Goal: Task Accomplishment & Management: Use online tool/utility

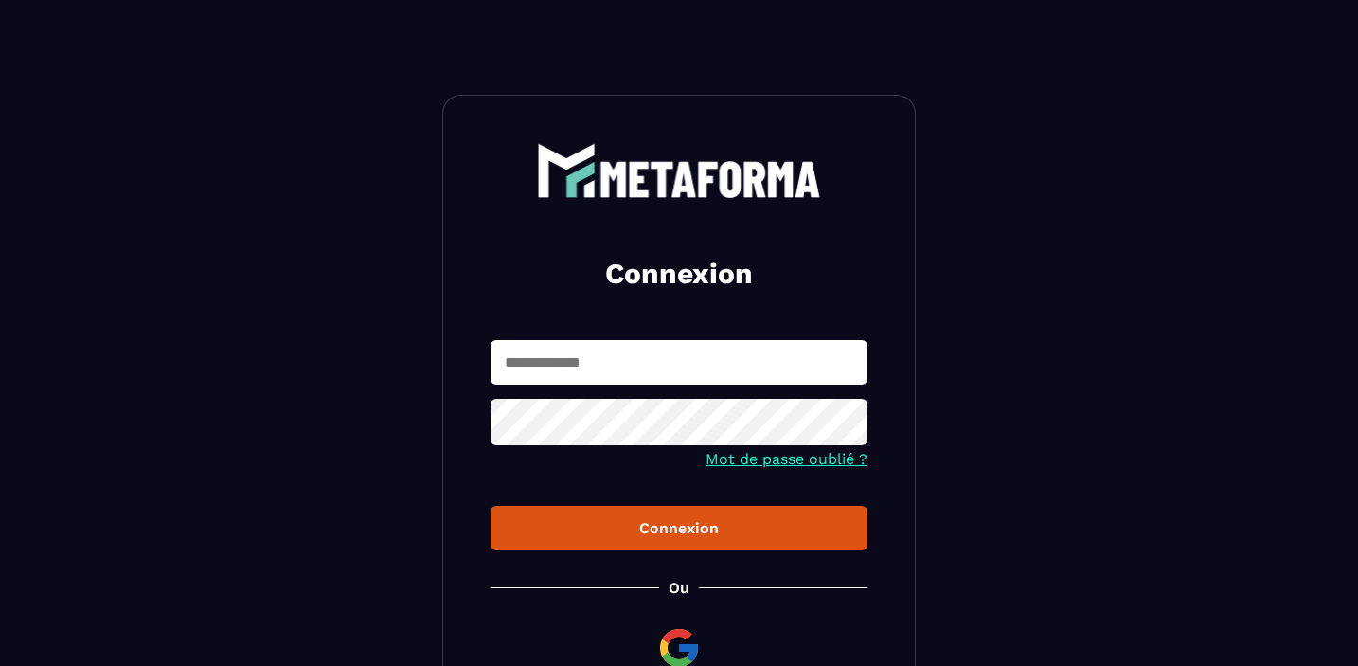
click at [533, 387] on form "Mot de passe oublié ? Connexion" at bounding box center [679, 445] width 377 height 210
click at [542, 359] on input "text" at bounding box center [679, 362] width 377 height 45
type input "**********"
click at [748, 533] on div "Connexion" at bounding box center [679, 528] width 347 height 18
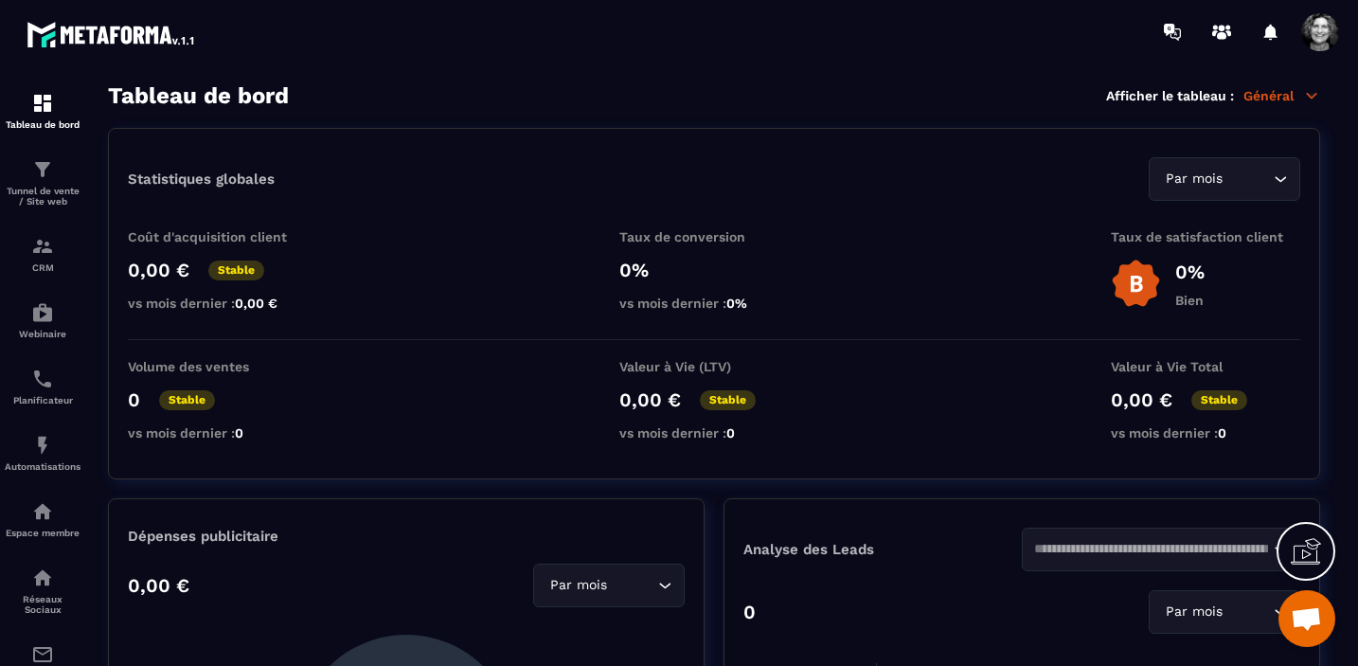
click at [1297, 91] on p "Général" at bounding box center [1281, 95] width 77 height 17
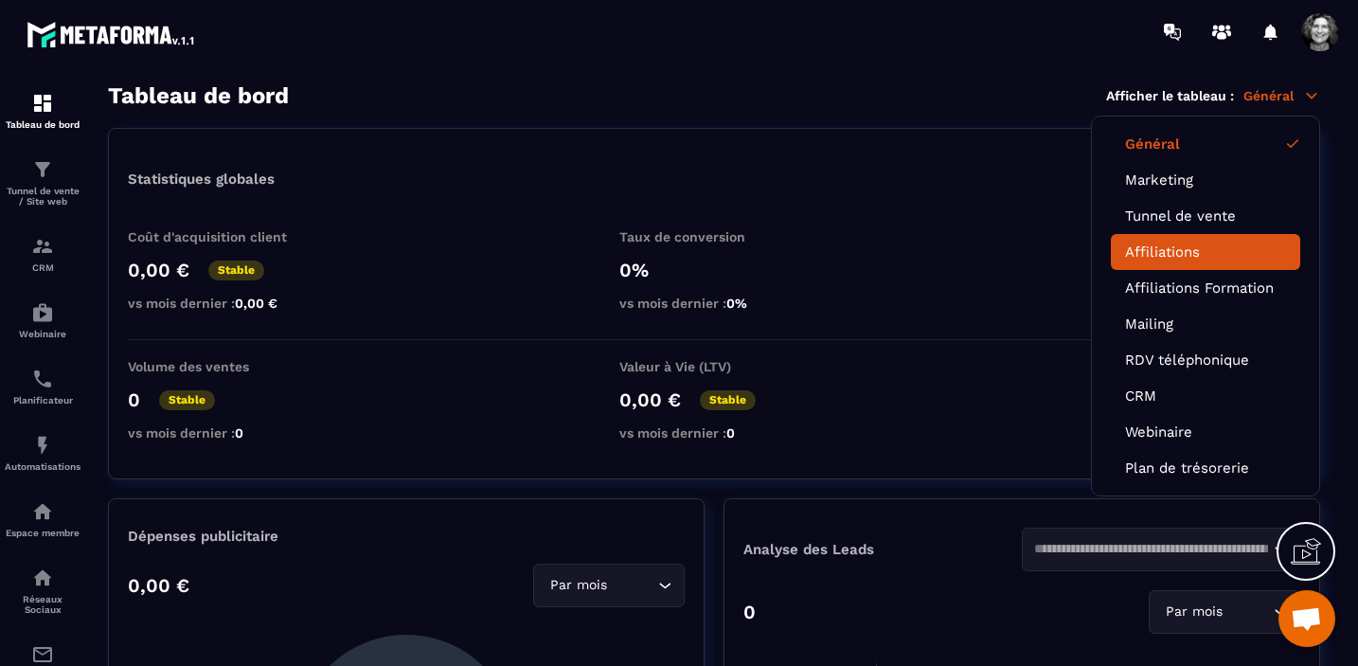
click at [1200, 243] on link "Affiliations" at bounding box center [1205, 251] width 161 height 17
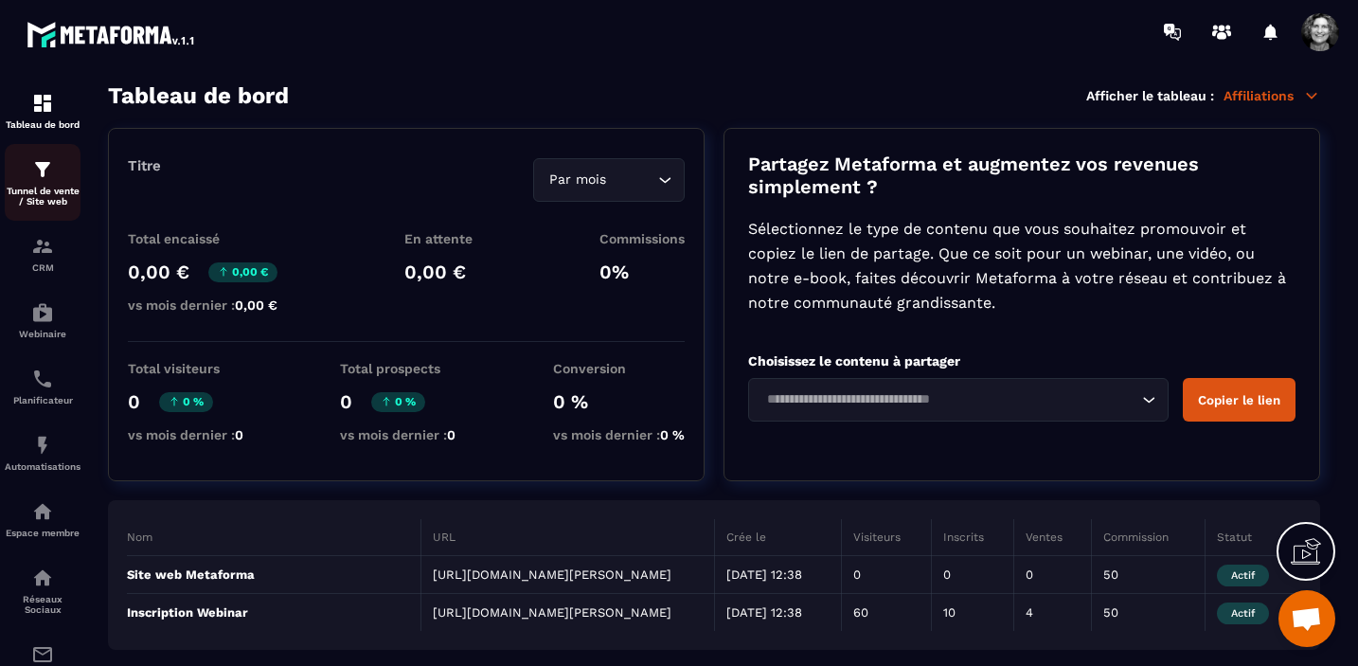
click at [43, 174] on img at bounding box center [42, 169] width 23 height 23
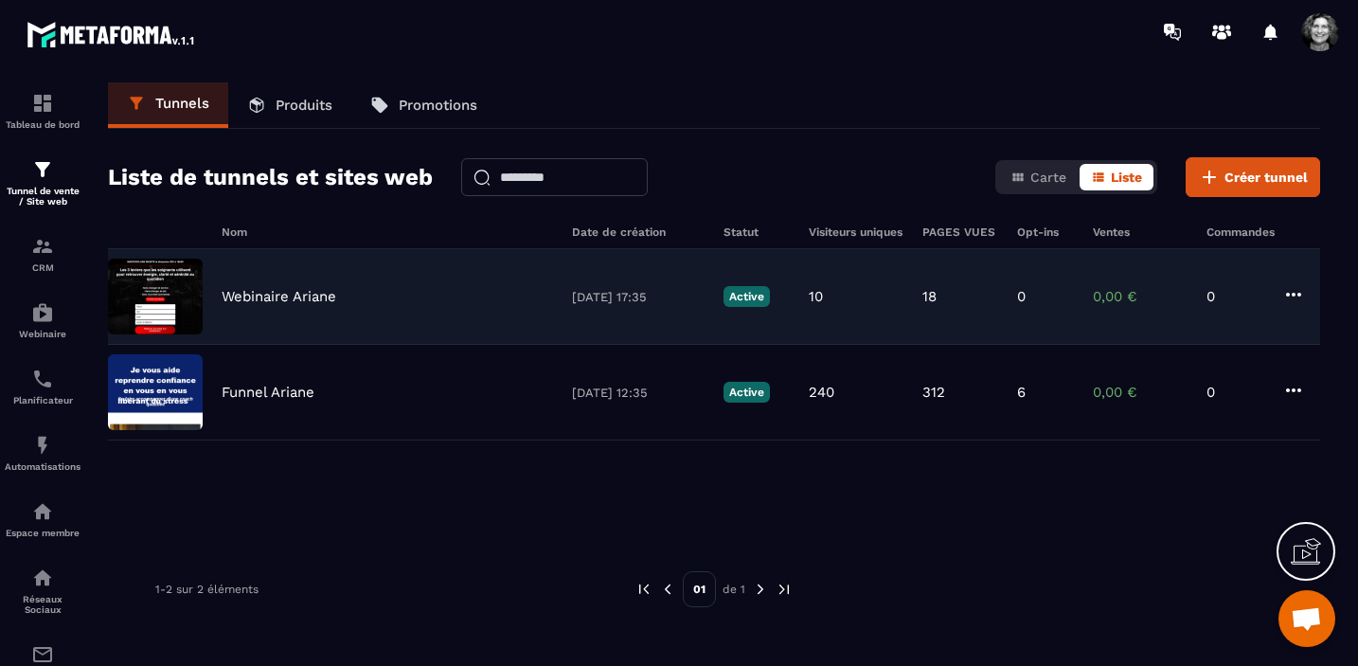
click at [344, 295] on div "Webinaire Ariane" at bounding box center [387, 296] width 331 height 17
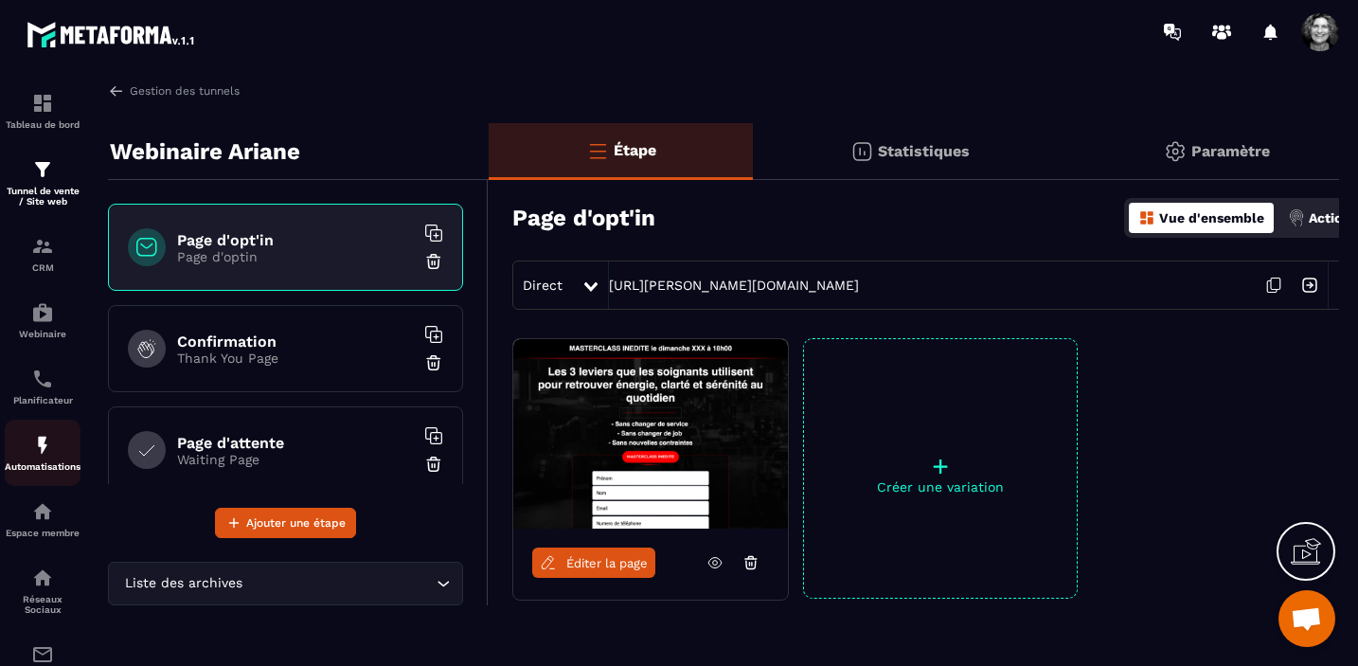
click at [41, 451] on img at bounding box center [42, 445] width 23 height 23
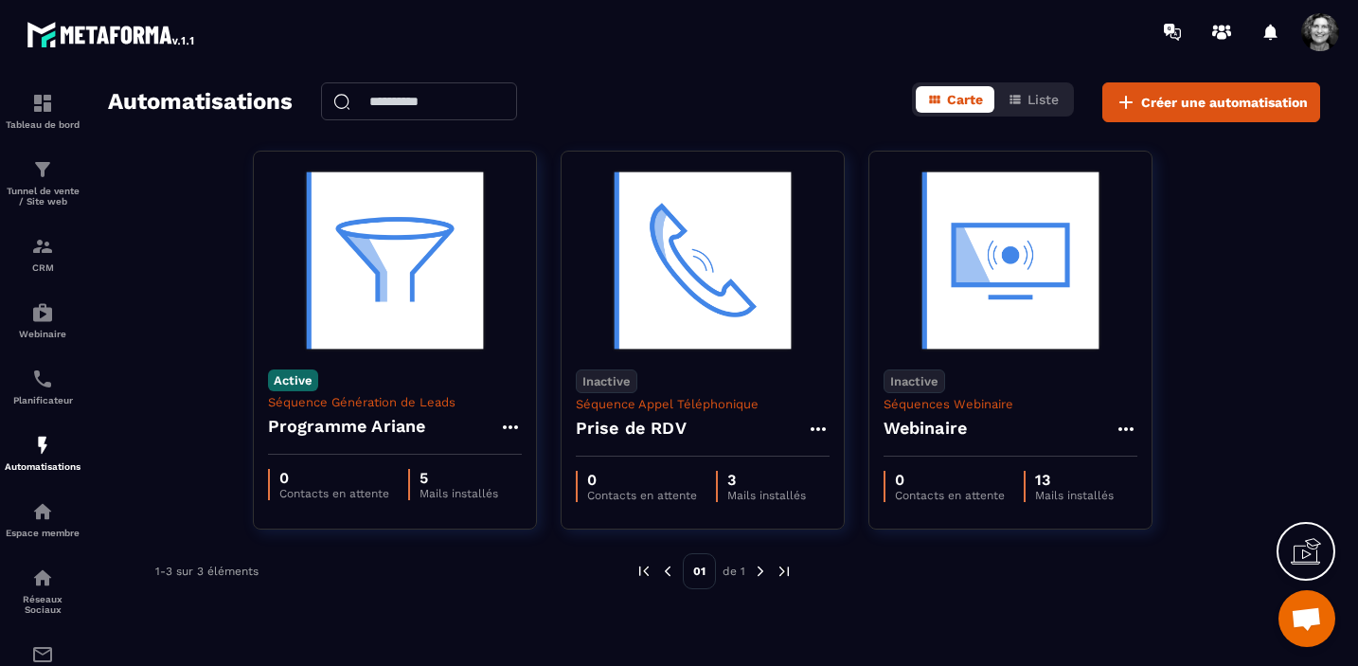
click at [1309, 624] on span "Ouvrir le chat" at bounding box center [1306, 620] width 31 height 27
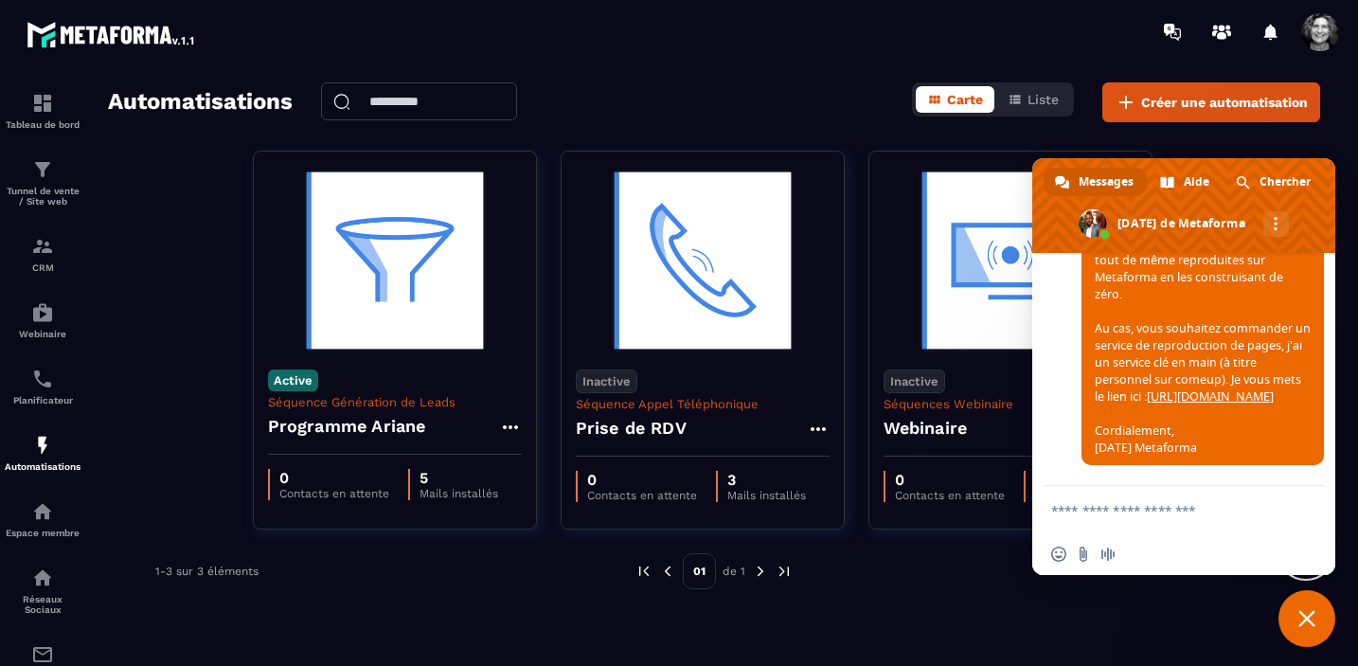
scroll to position [20143, 0]
click at [1070, 512] on textarea "Entrez votre message..." at bounding box center [1164, 509] width 227 height 47
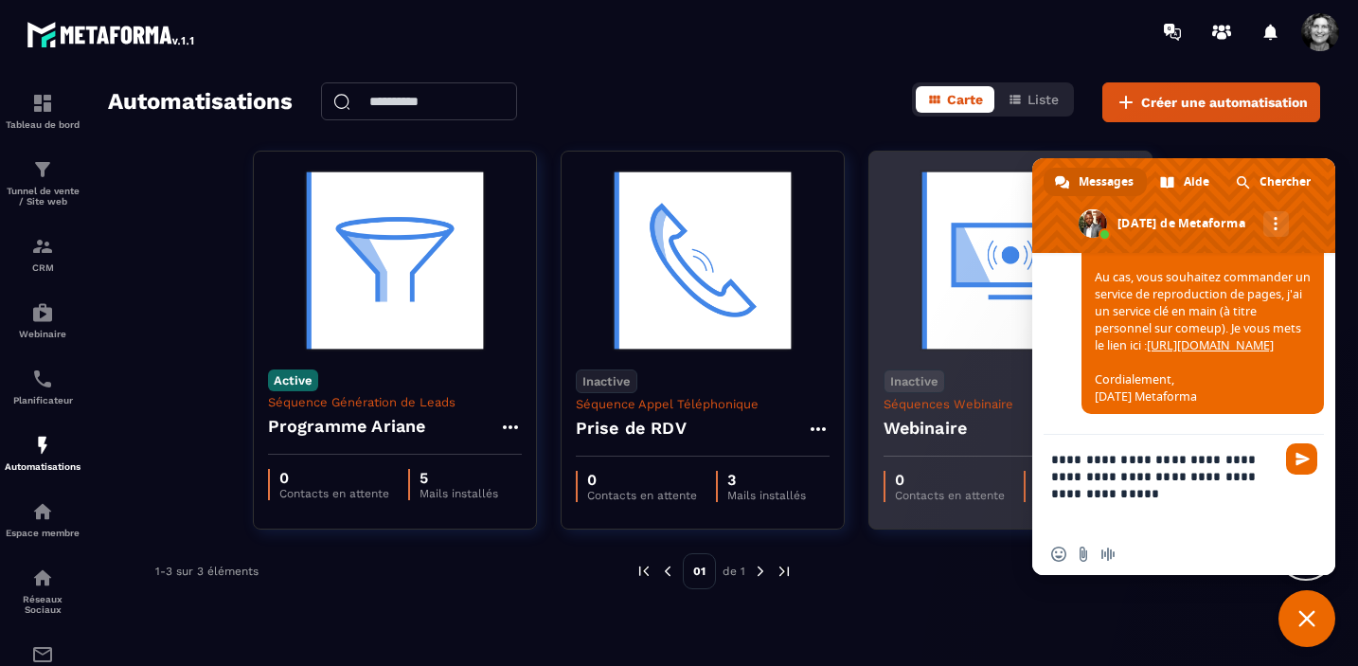
scroll to position [3, 0]
paste textarea "**********"
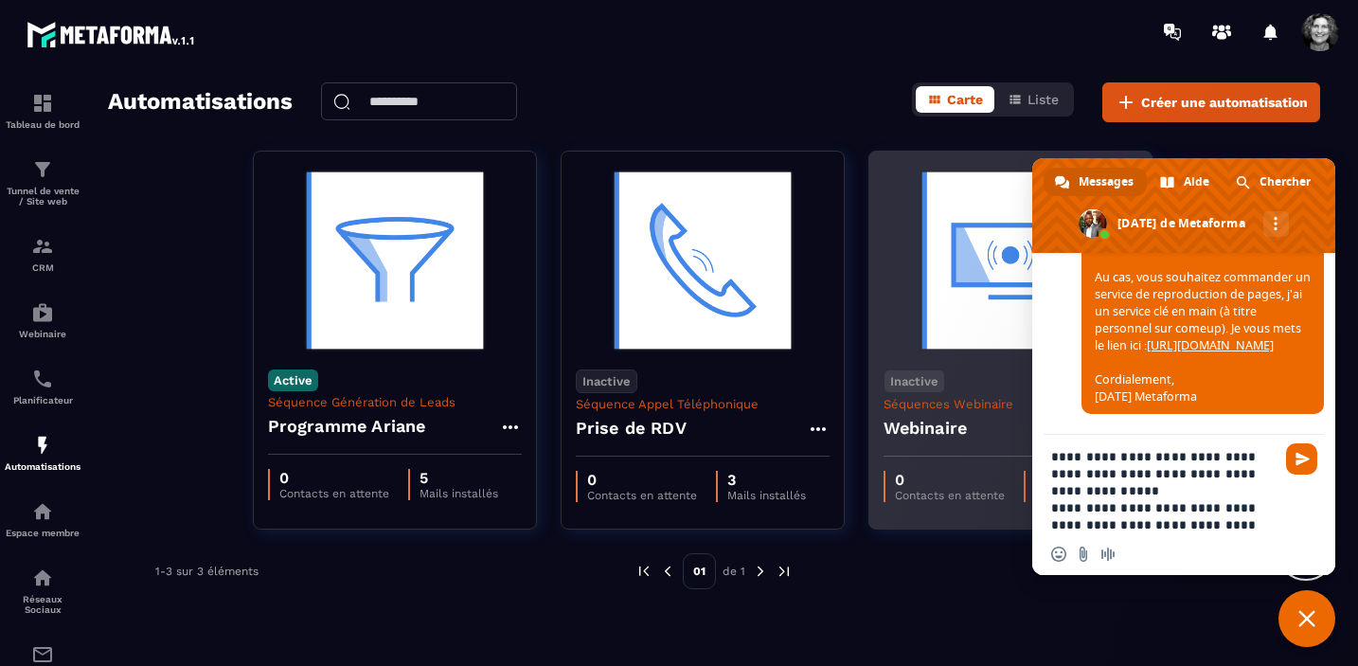
scroll to position [37, 0]
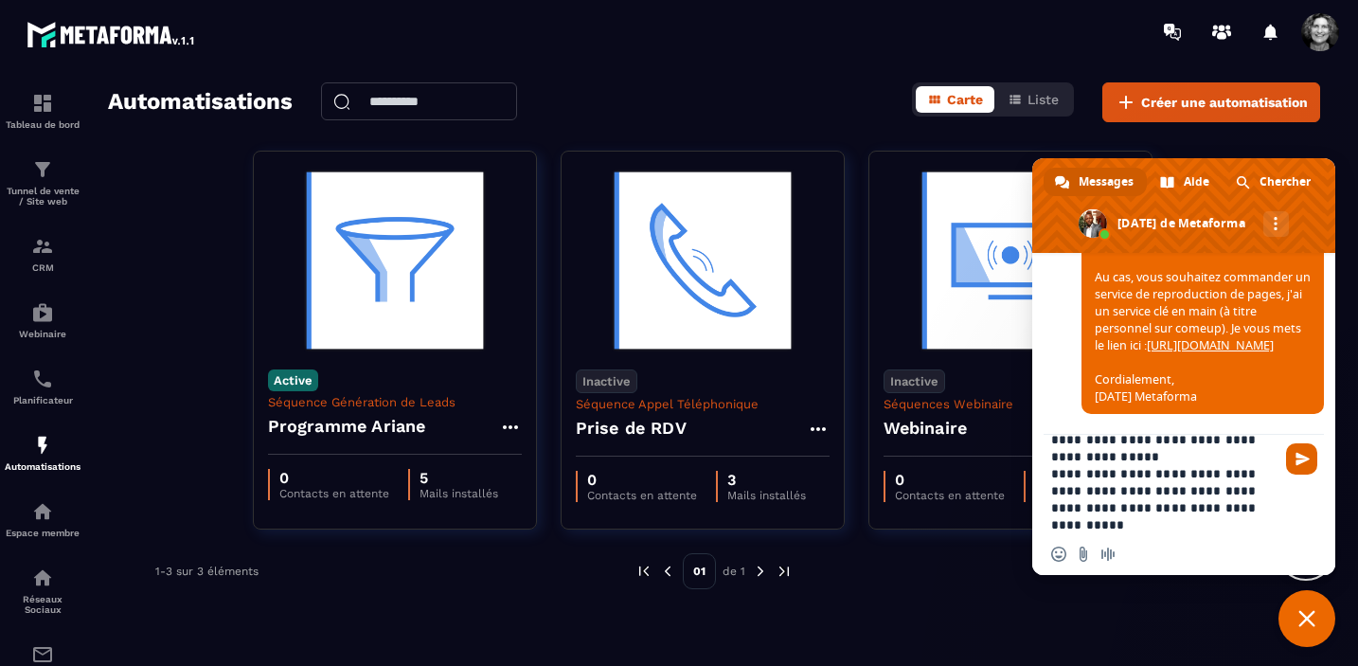
type textarea "**********"
click at [1304, 457] on span "Envoyer" at bounding box center [1302, 459] width 14 height 14
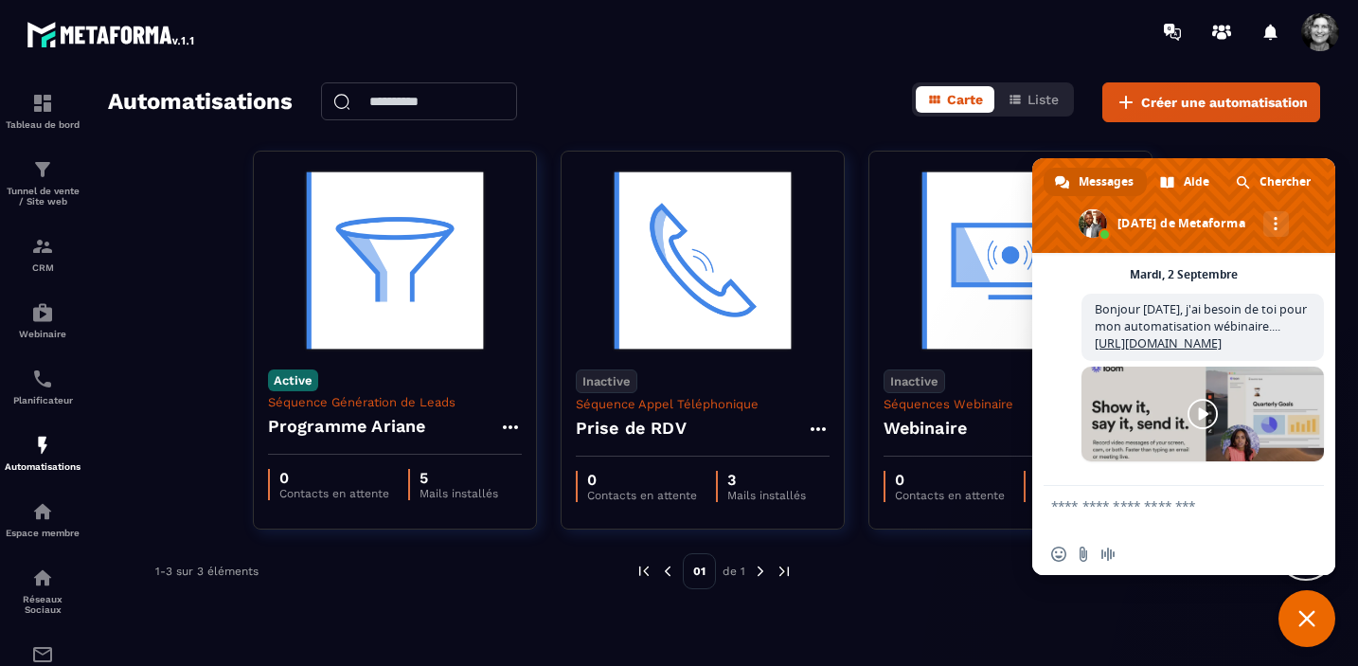
scroll to position [20625, 0]
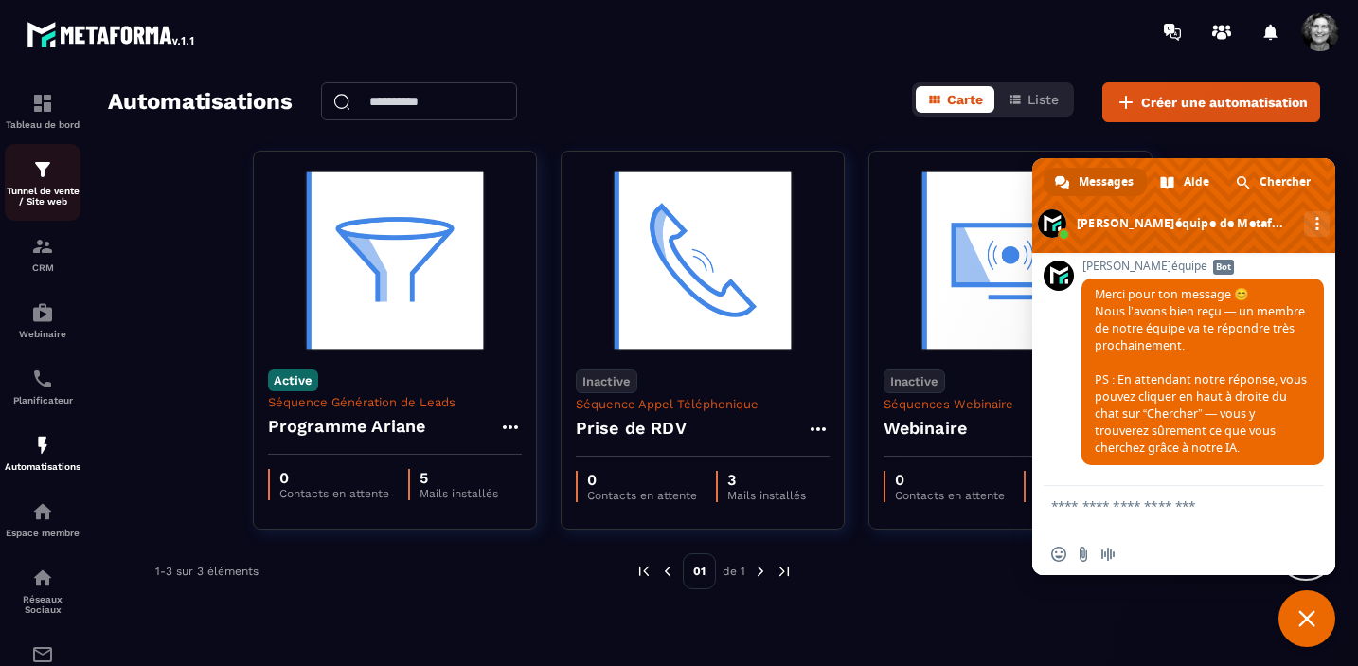
click at [56, 185] on div "Tunnel de vente / Site web" at bounding box center [43, 182] width 76 height 48
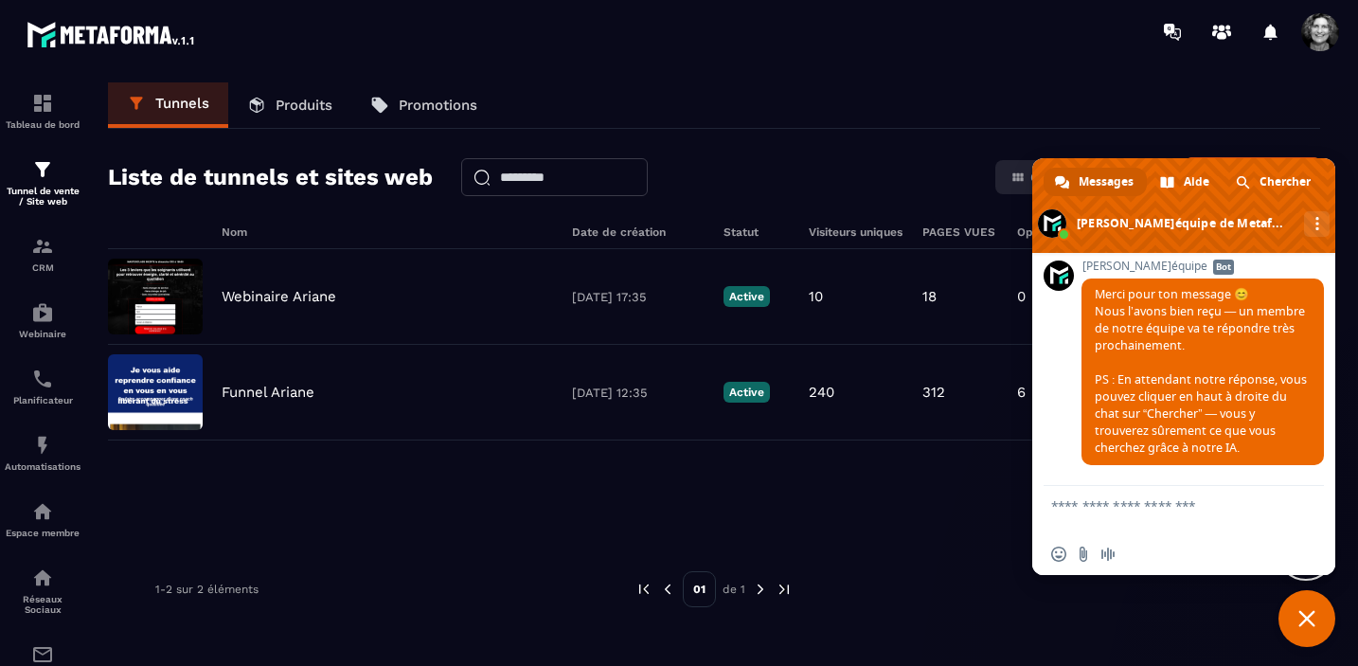
click at [316, 111] on p "Produits" at bounding box center [304, 105] width 57 height 17
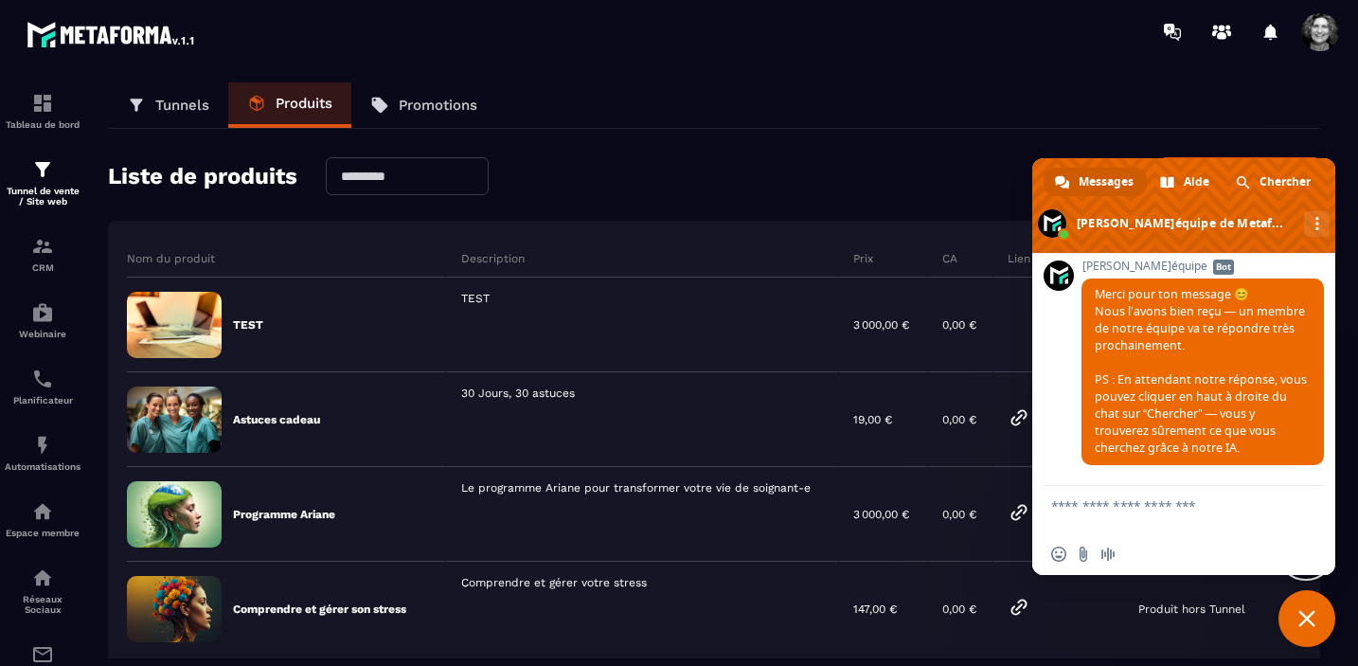
click at [1308, 613] on span "Fermer le chat" at bounding box center [1306, 618] width 17 height 17
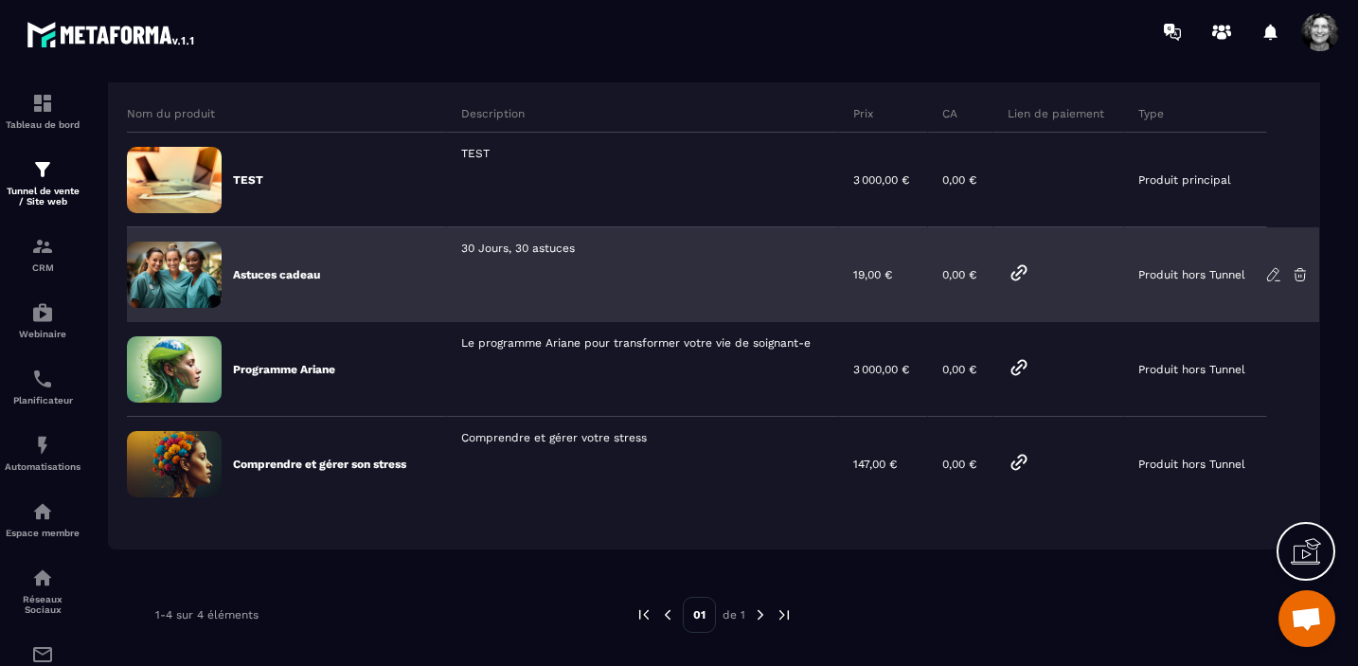
scroll to position [147, 0]
click at [590, 262] on div "30 Jours, 30 astuces" at bounding box center [643, 272] width 392 height 95
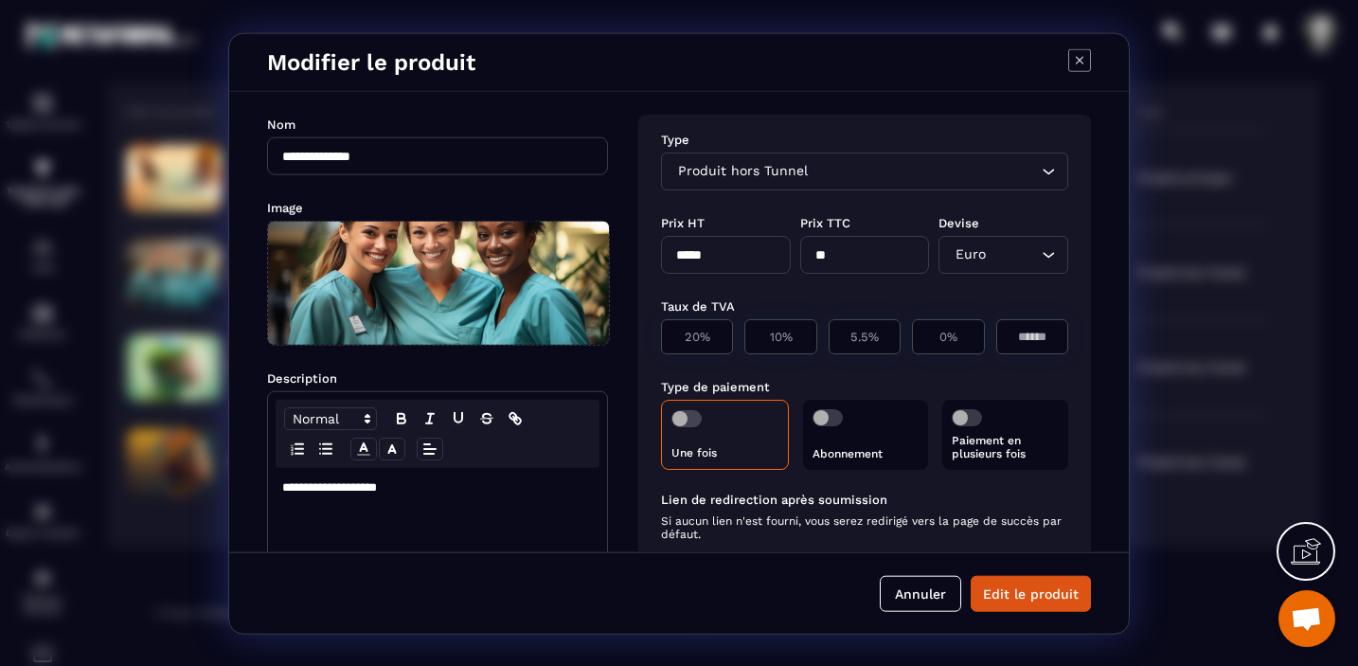
click at [677, 421] on span "Modal window" at bounding box center [686, 417] width 30 height 17
click at [701, 417] on span "Modal window" at bounding box center [686, 417] width 30 height 17
click at [680, 419] on span "Modal window" at bounding box center [686, 417] width 30 height 17
click at [1041, 168] on icon "Search for option" at bounding box center [1048, 170] width 19 height 19
click at [1041, 173] on icon "Search for option" at bounding box center [1048, 170] width 19 height 19
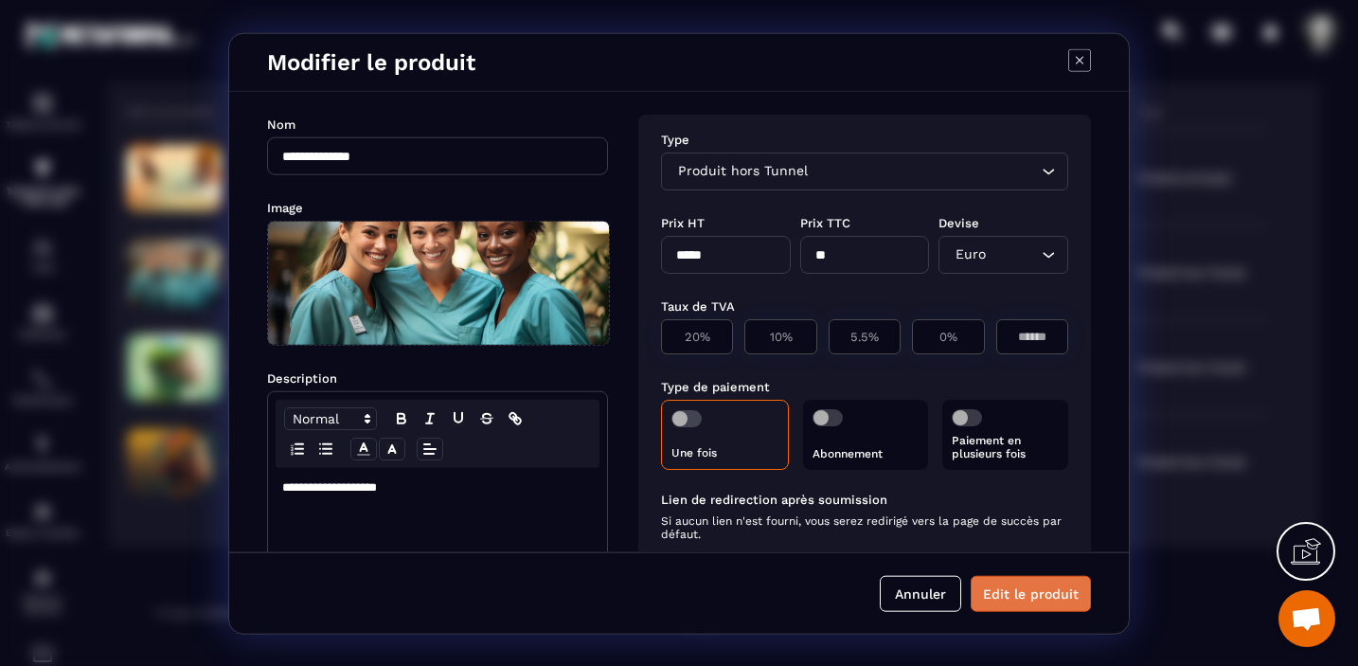
click at [1045, 578] on button "Edit le produit" at bounding box center [1031, 594] width 120 height 36
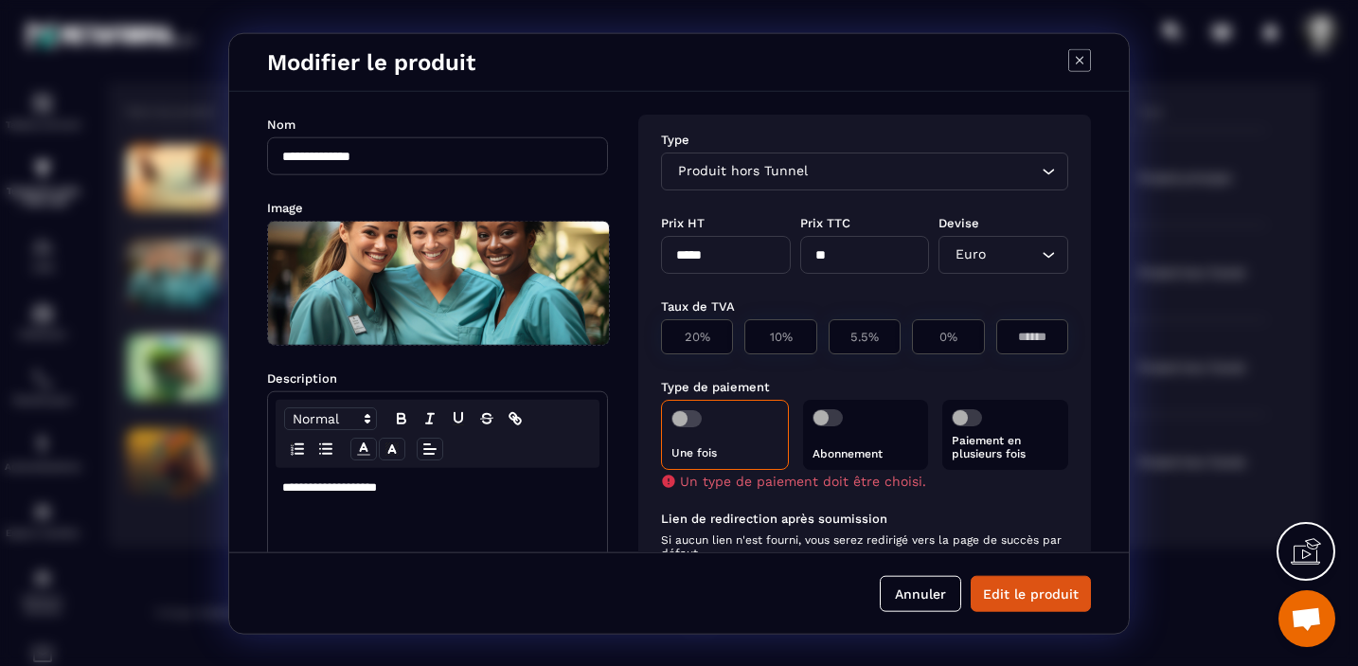
click at [694, 418] on span "Modal window" at bounding box center [686, 417] width 30 height 17
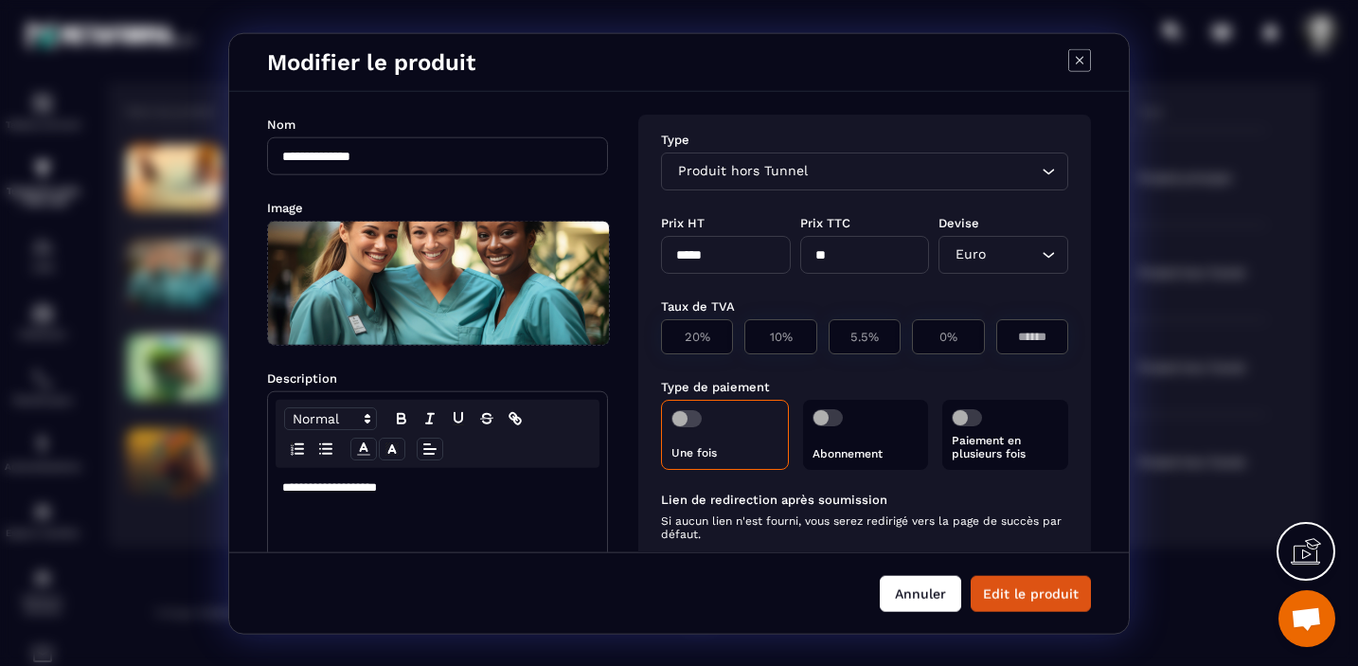
click at [923, 597] on button "Annuler" at bounding box center [920, 594] width 81 height 36
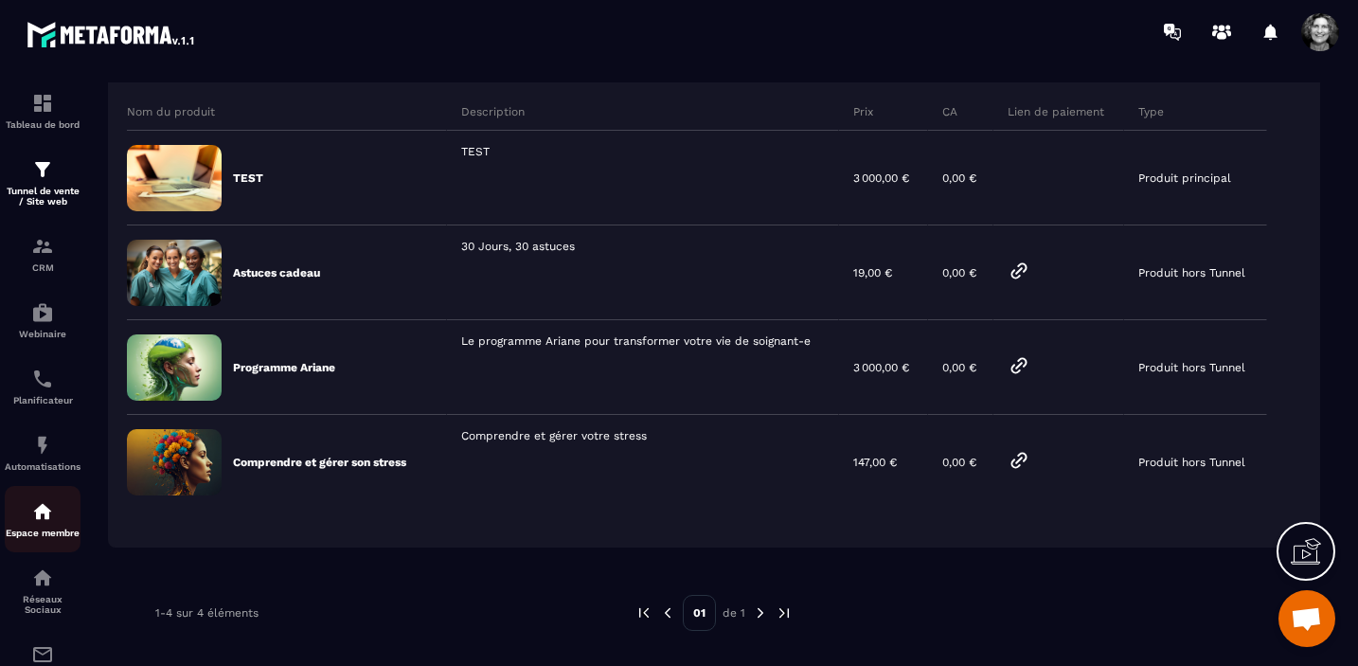
click at [45, 523] on img at bounding box center [42, 511] width 23 height 23
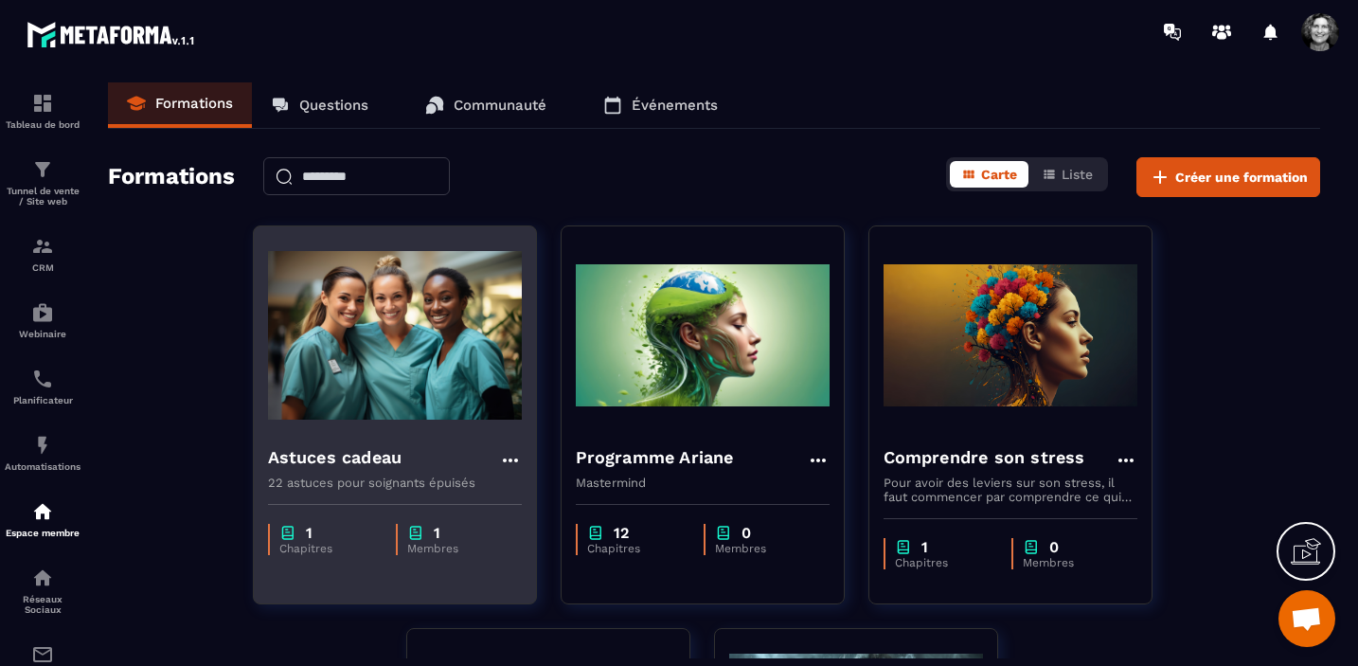
click at [511, 455] on icon at bounding box center [510, 460] width 23 height 23
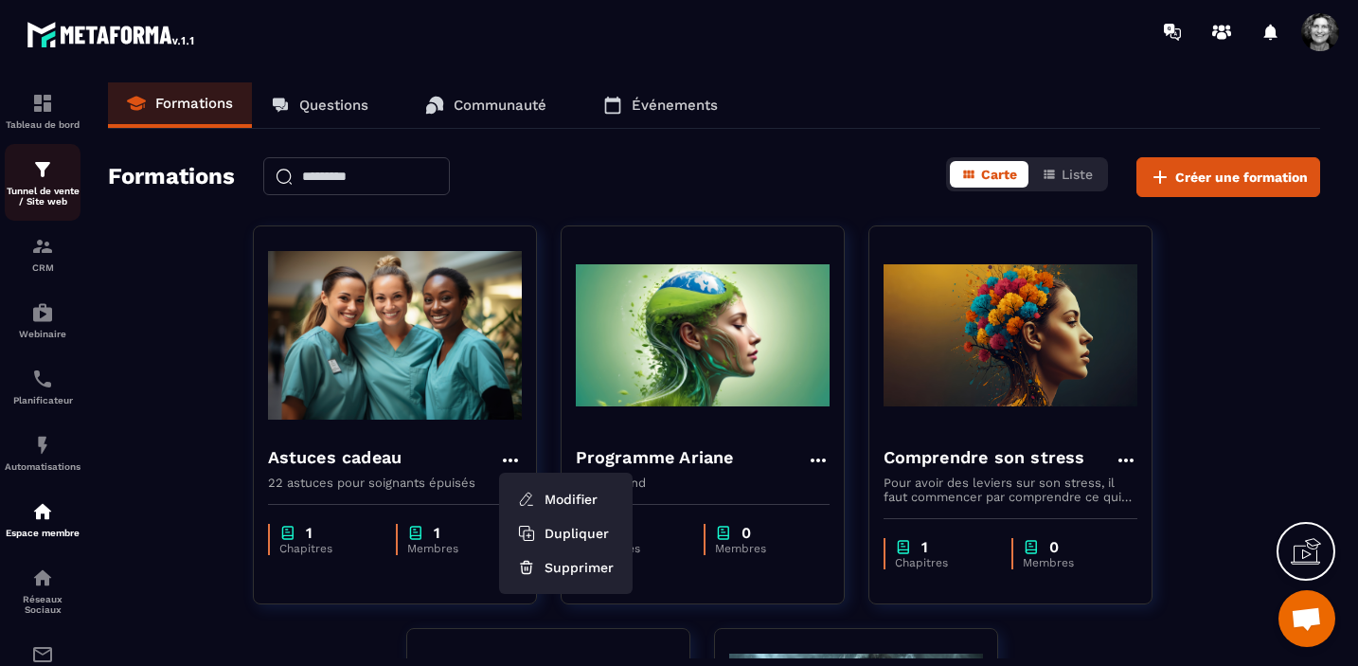
click at [36, 175] on img at bounding box center [42, 169] width 23 height 23
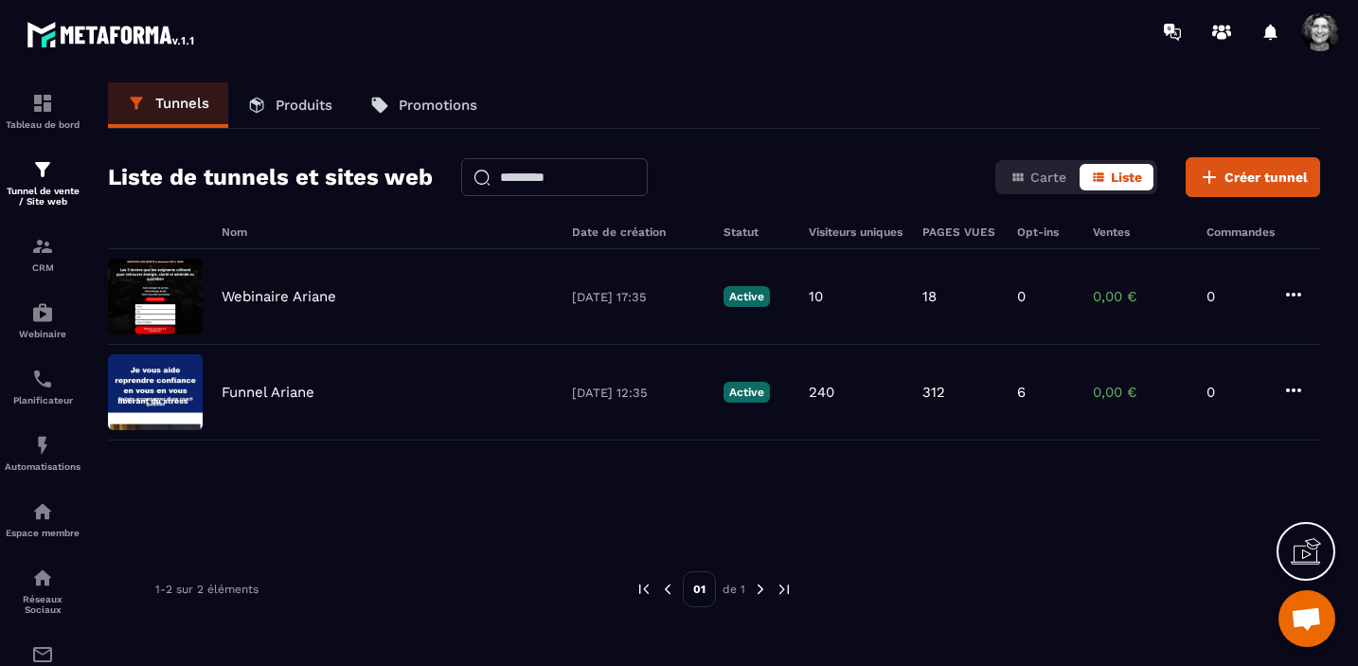
click at [300, 98] on p "Produits" at bounding box center [304, 105] width 57 height 17
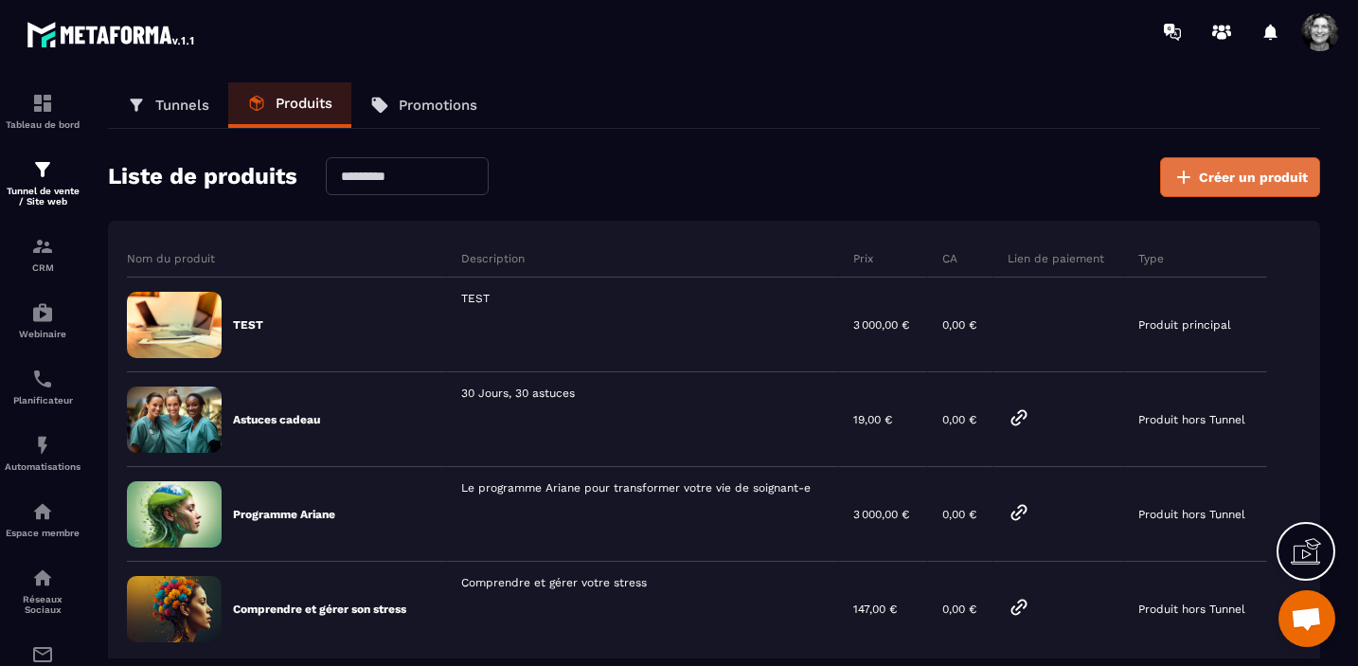
click at [1264, 170] on span "Créer un produit" at bounding box center [1253, 177] width 109 height 19
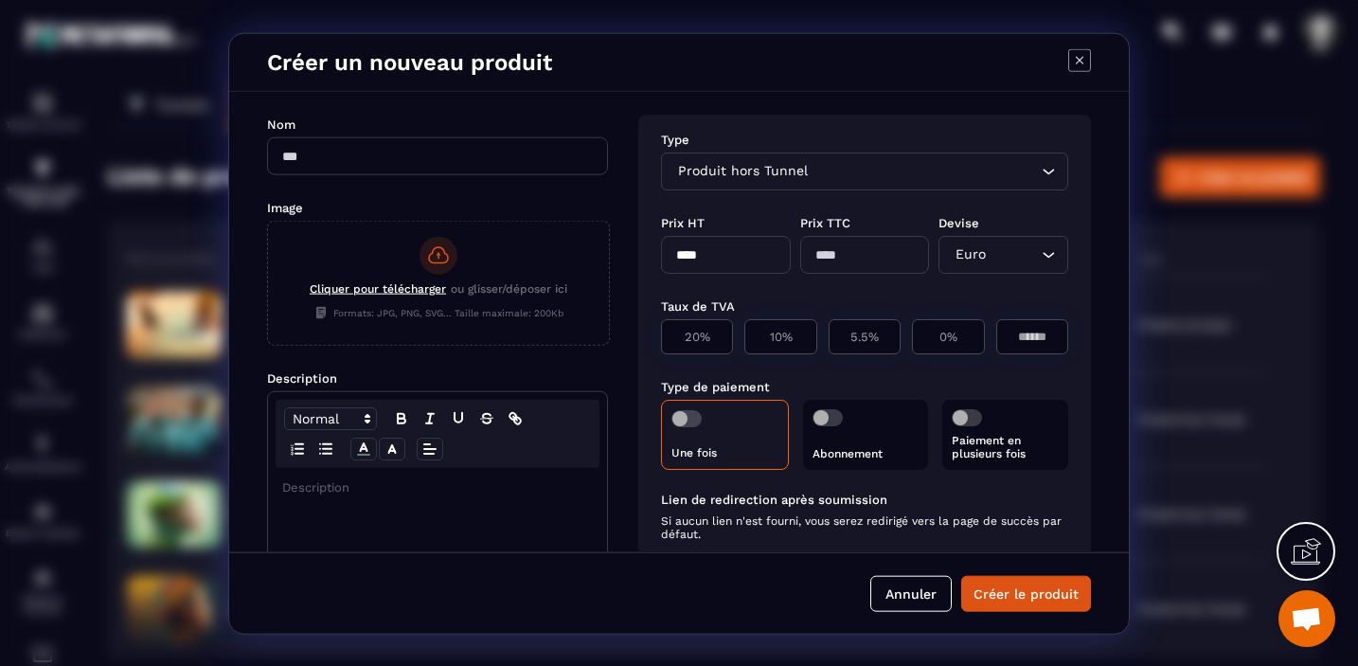
click at [383, 152] on input "Modal window" at bounding box center [437, 155] width 341 height 38
type input "*"
click at [338, 154] on input "*****" at bounding box center [437, 155] width 341 height 38
type input "**********"
click at [1041, 170] on icon "Search for option" at bounding box center [1048, 170] width 19 height 19
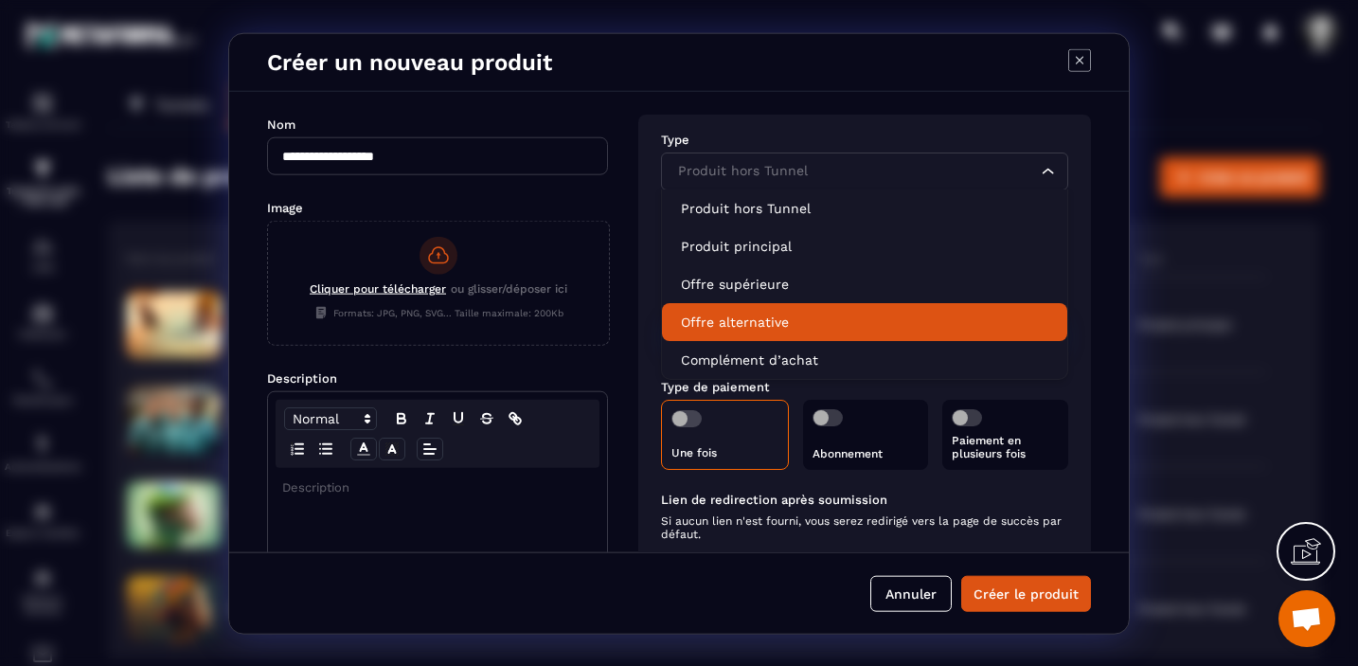
click at [811, 328] on p "Offre alternative" at bounding box center [864, 321] width 367 height 19
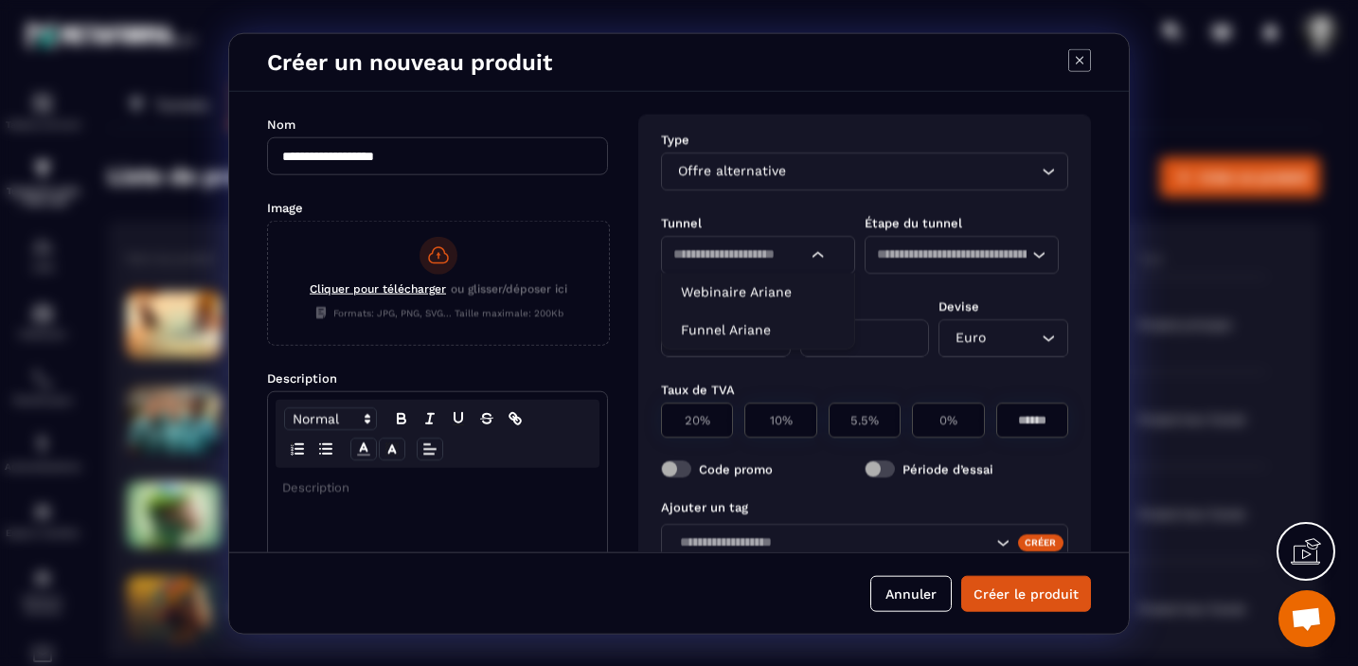
click at [820, 252] on icon "Search for option" at bounding box center [818, 253] width 19 height 19
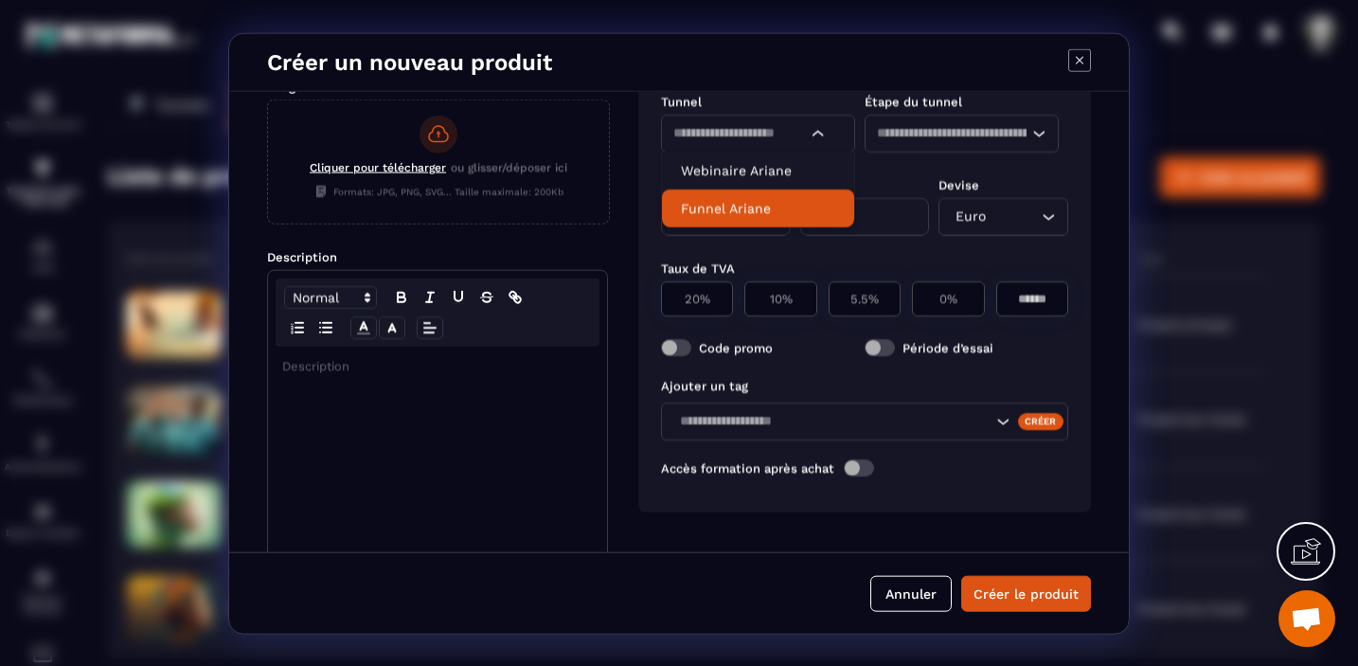
scroll to position [214, 0]
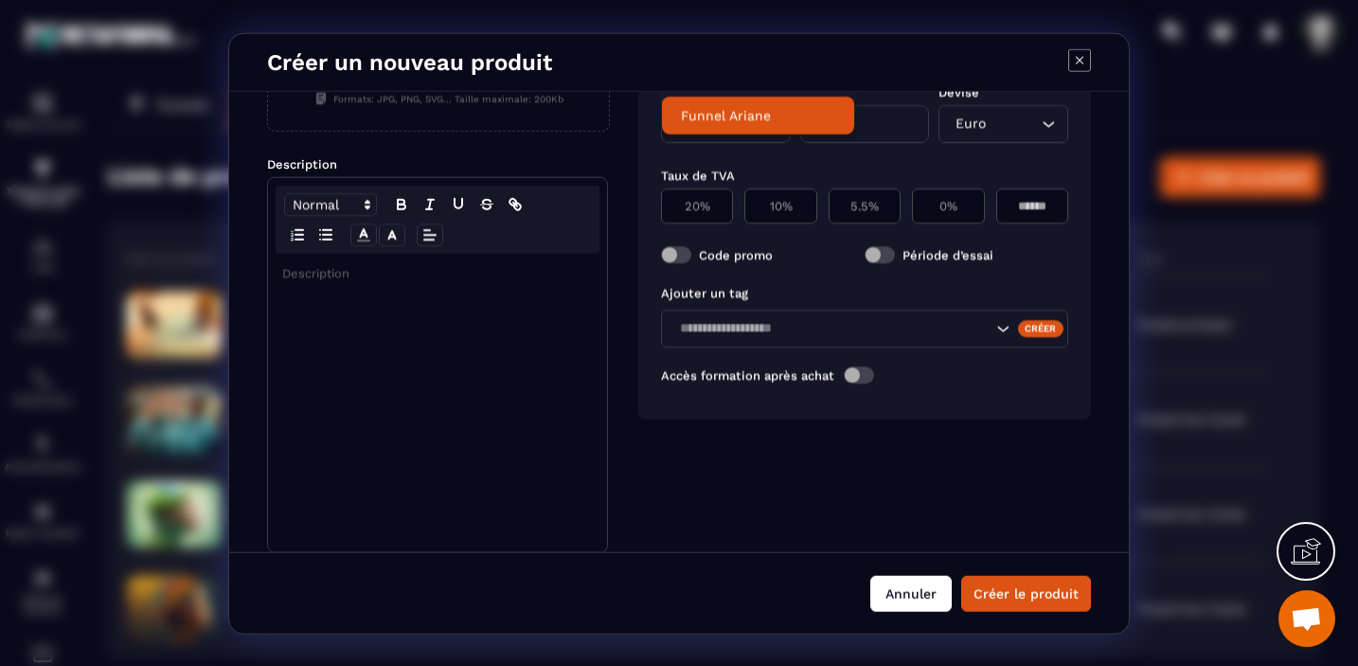
click at [910, 594] on button "Annuler" at bounding box center [910, 594] width 81 height 36
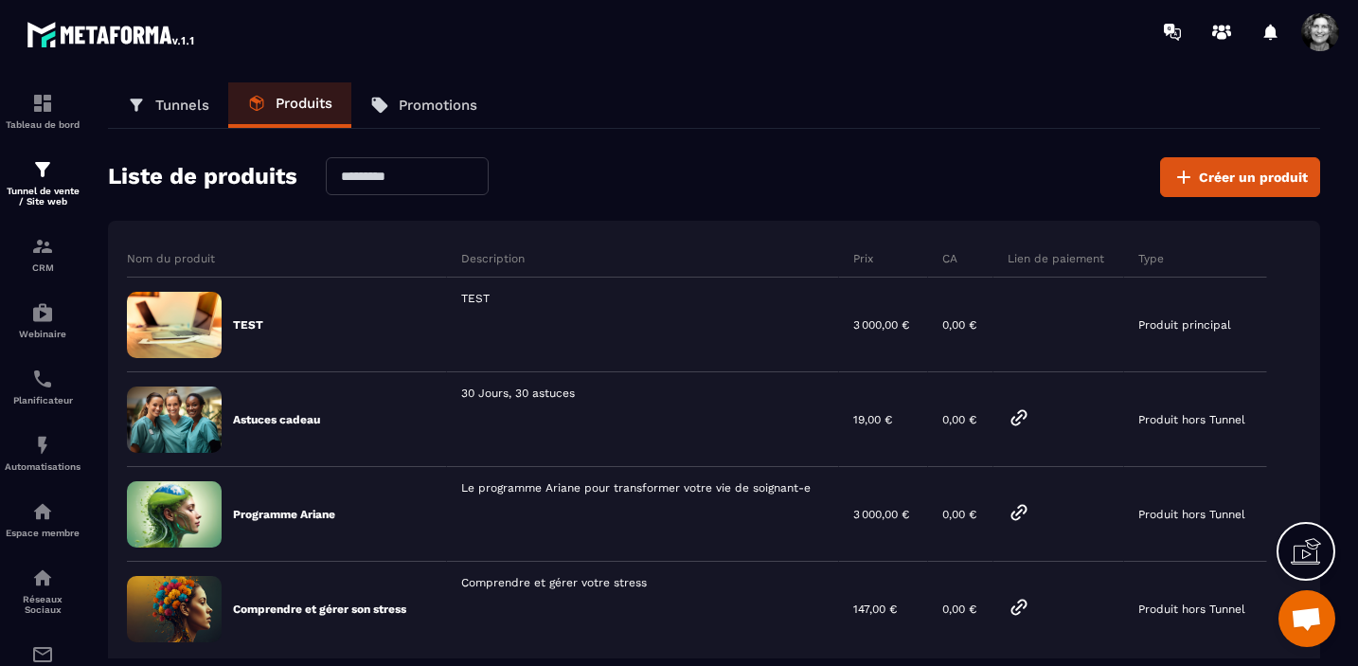
click at [440, 107] on p "Promotions" at bounding box center [438, 105] width 79 height 17
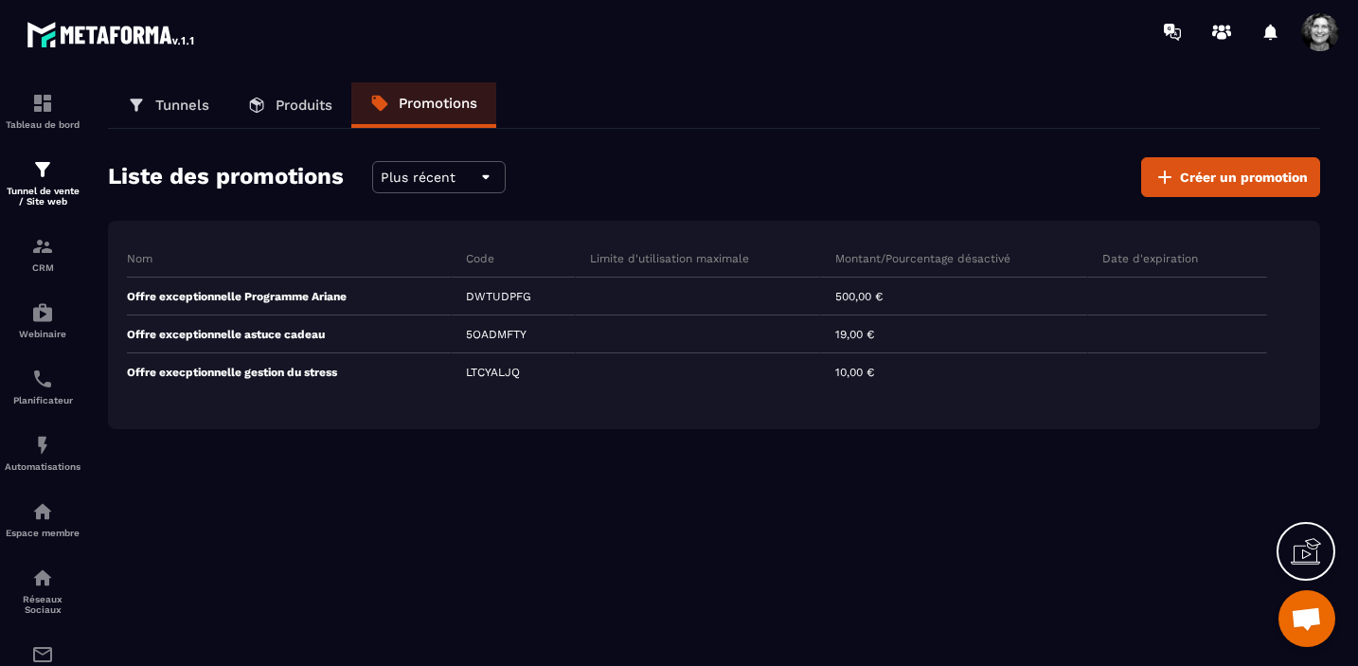
click at [294, 103] on p "Produits" at bounding box center [304, 105] width 57 height 17
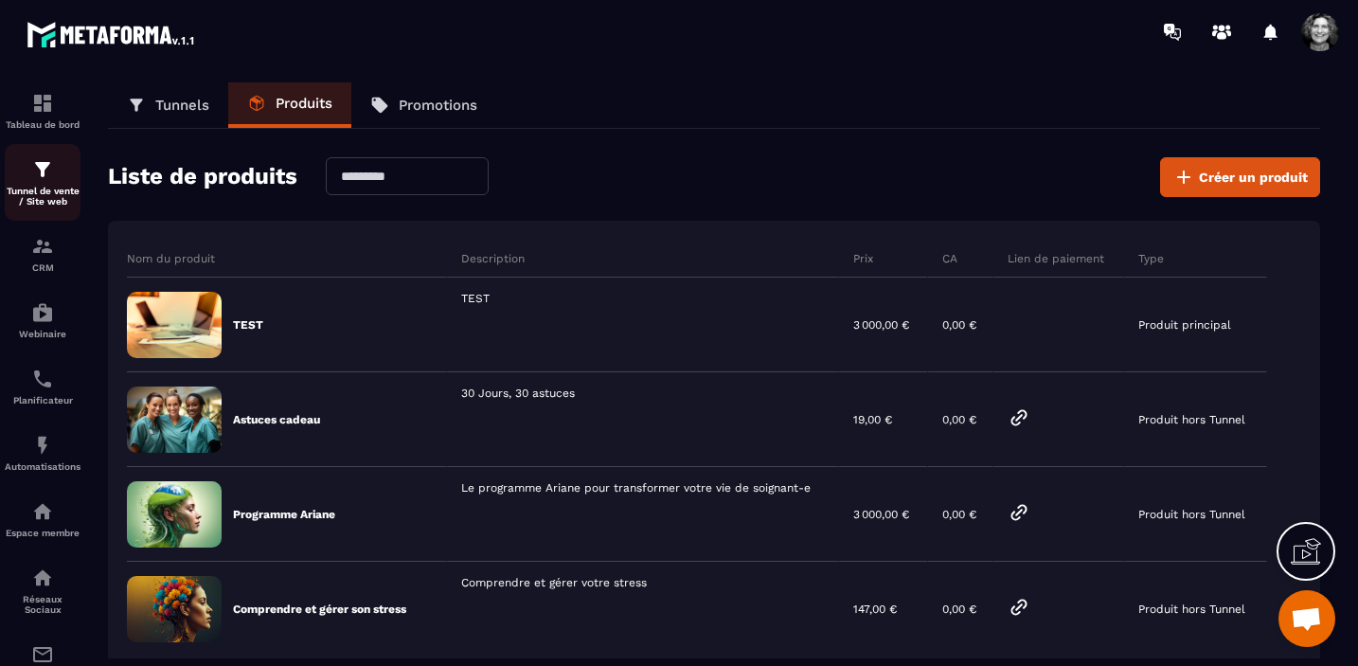
click at [36, 170] on img at bounding box center [42, 169] width 23 height 23
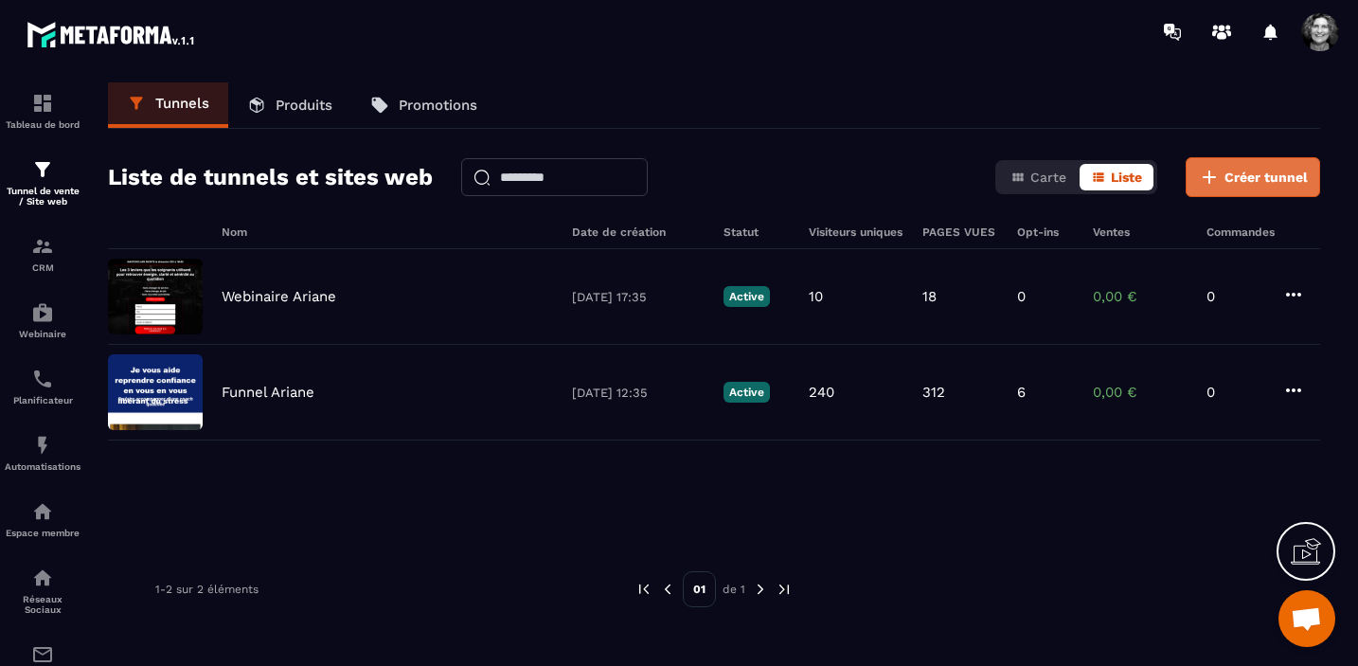
click at [1258, 174] on span "Créer tunnel" at bounding box center [1265, 177] width 83 height 19
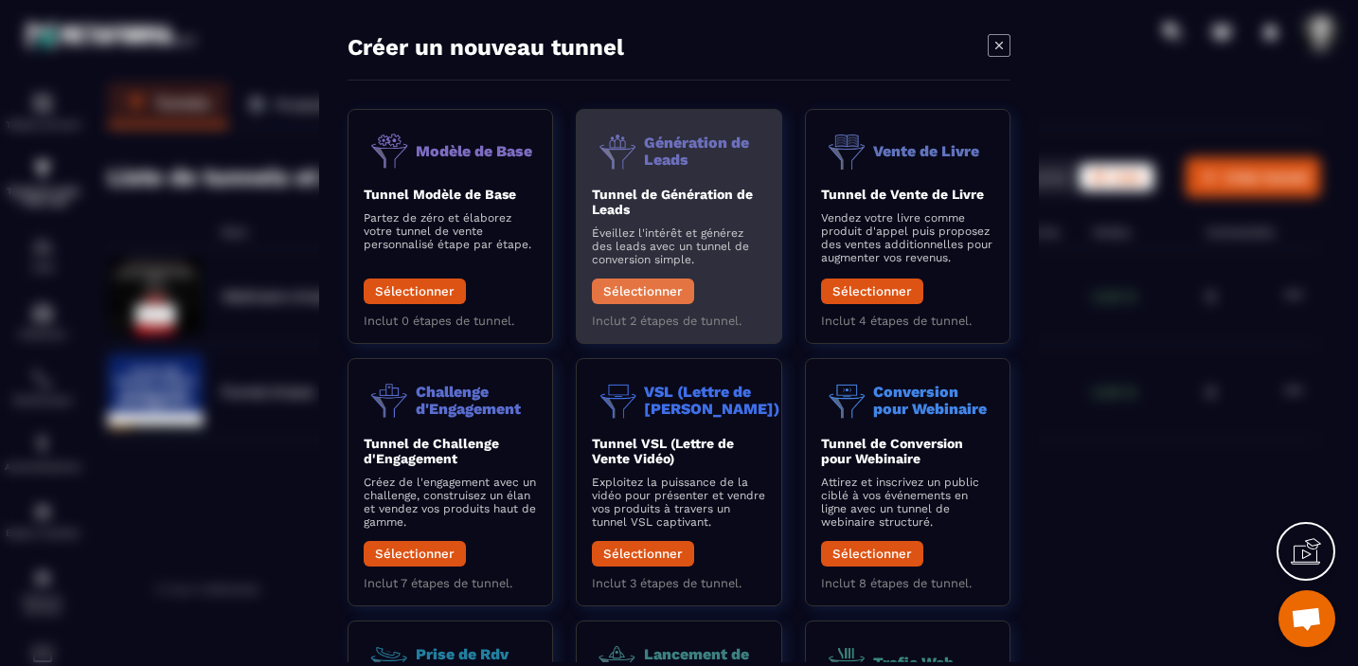
click at [661, 290] on button "Sélectionner" at bounding box center [643, 290] width 102 height 26
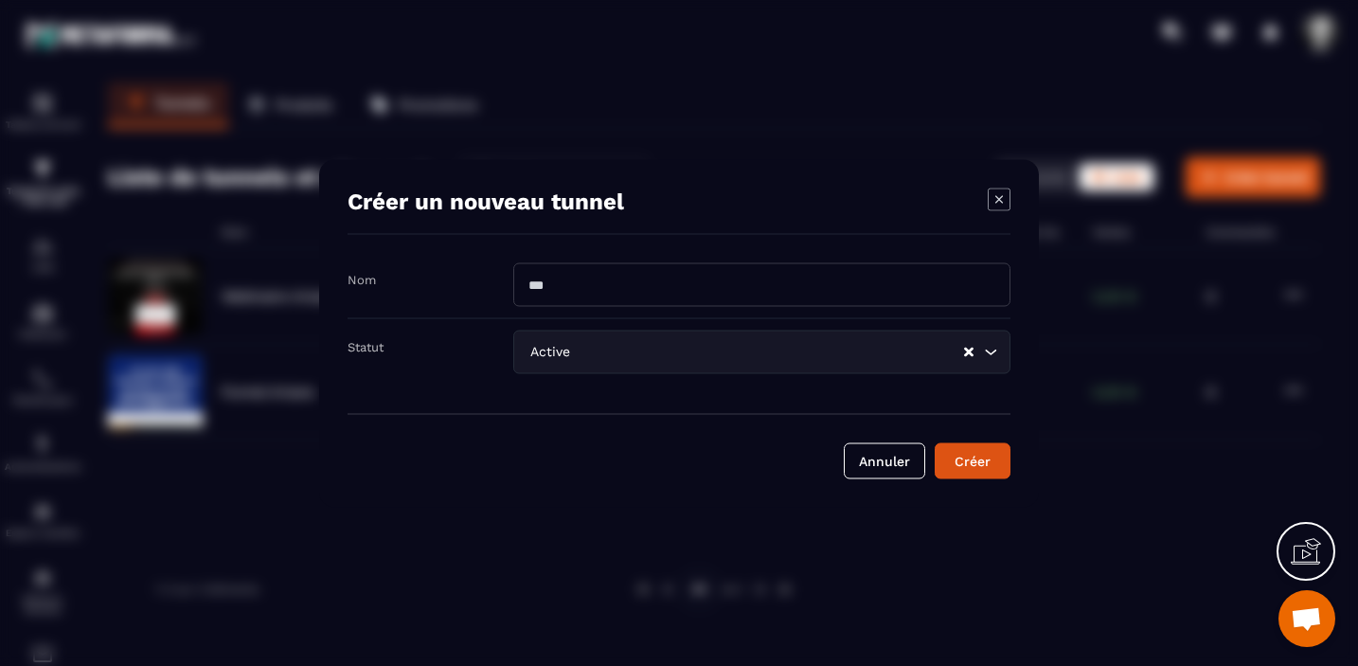
click at [660, 289] on input "Modal window" at bounding box center [761, 284] width 497 height 44
type input "**********"
click at [981, 465] on div "Créer" at bounding box center [972, 460] width 51 height 19
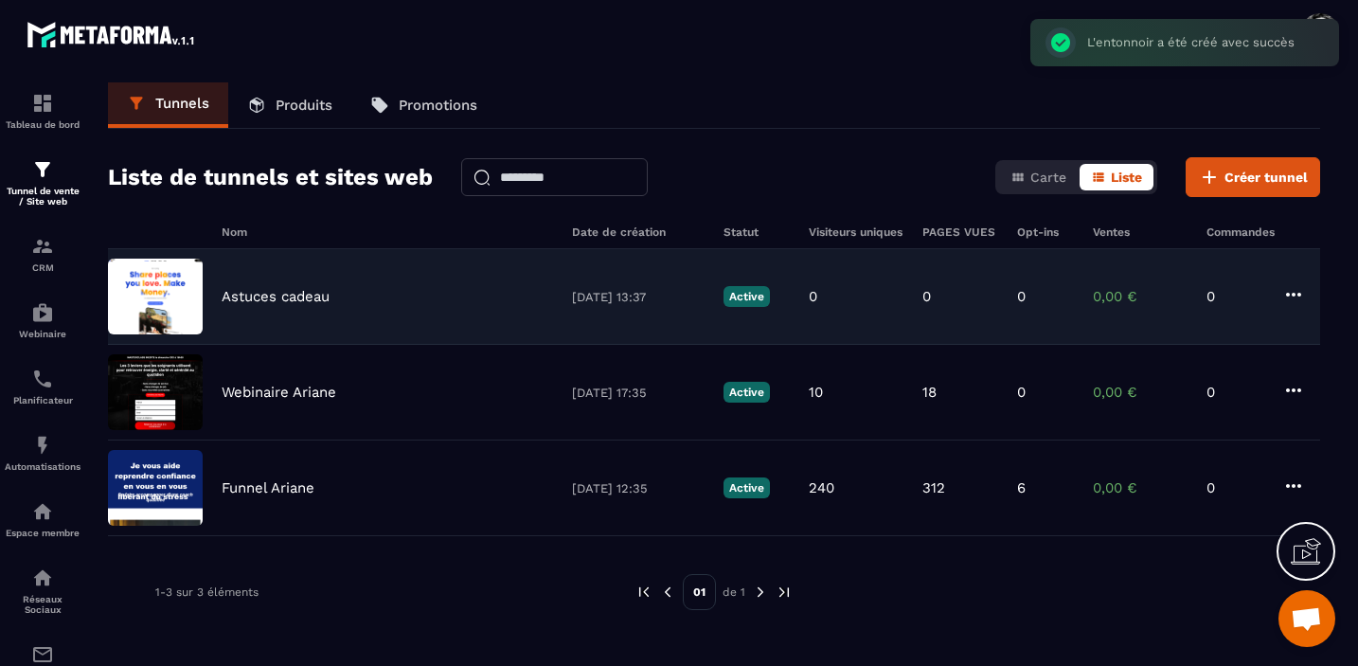
click at [284, 290] on p "Astuces cadeau" at bounding box center [276, 296] width 108 height 17
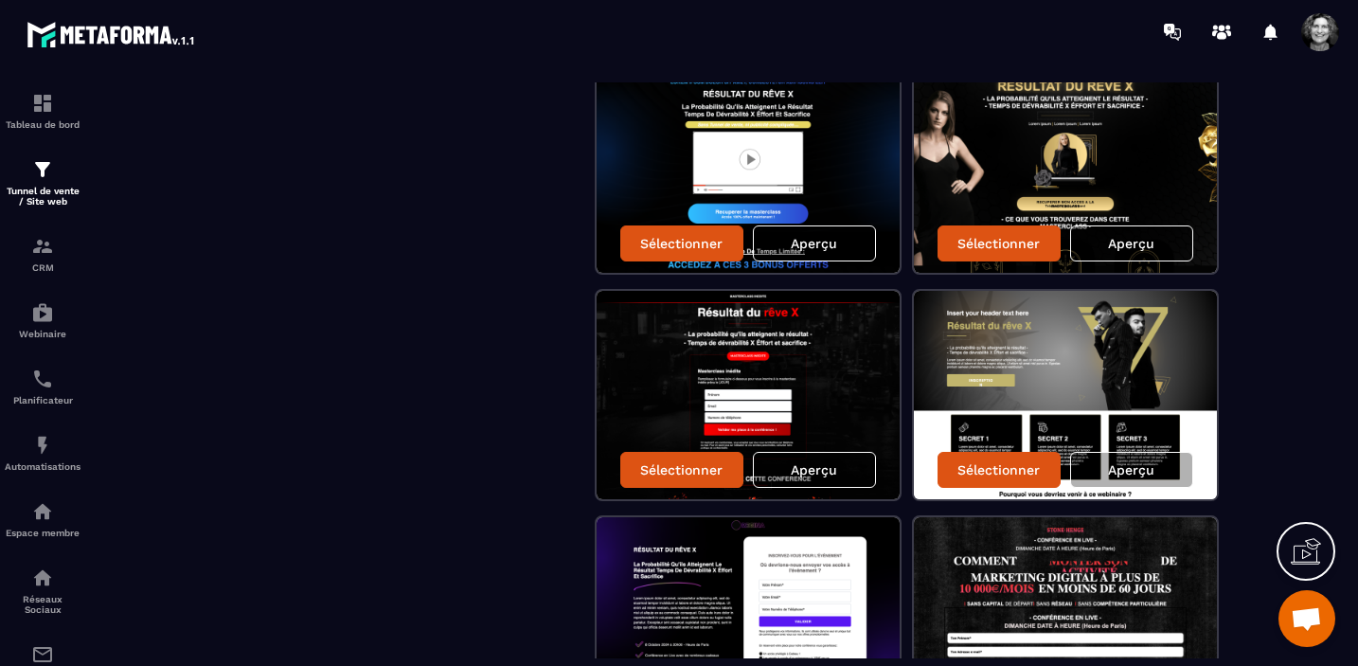
scroll to position [2650, 0]
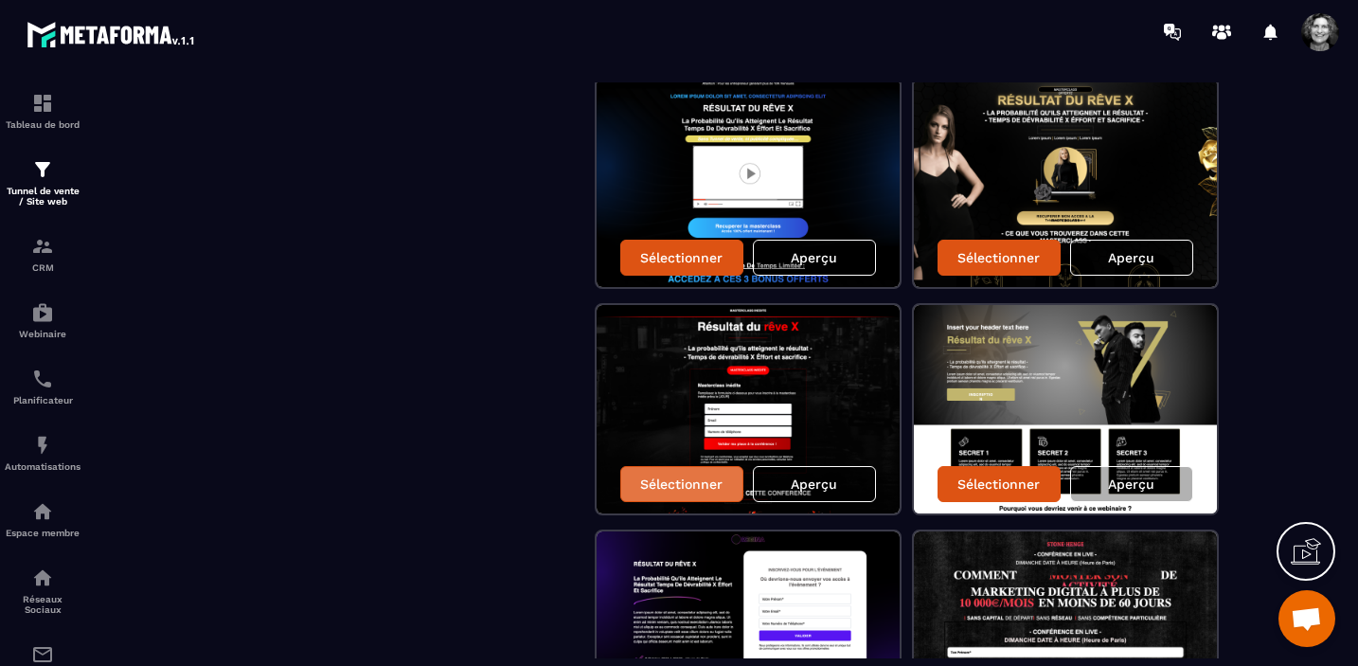
click at [671, 486] on p "Sélectionner" at bounding box center [681, 483] width 82 height 15
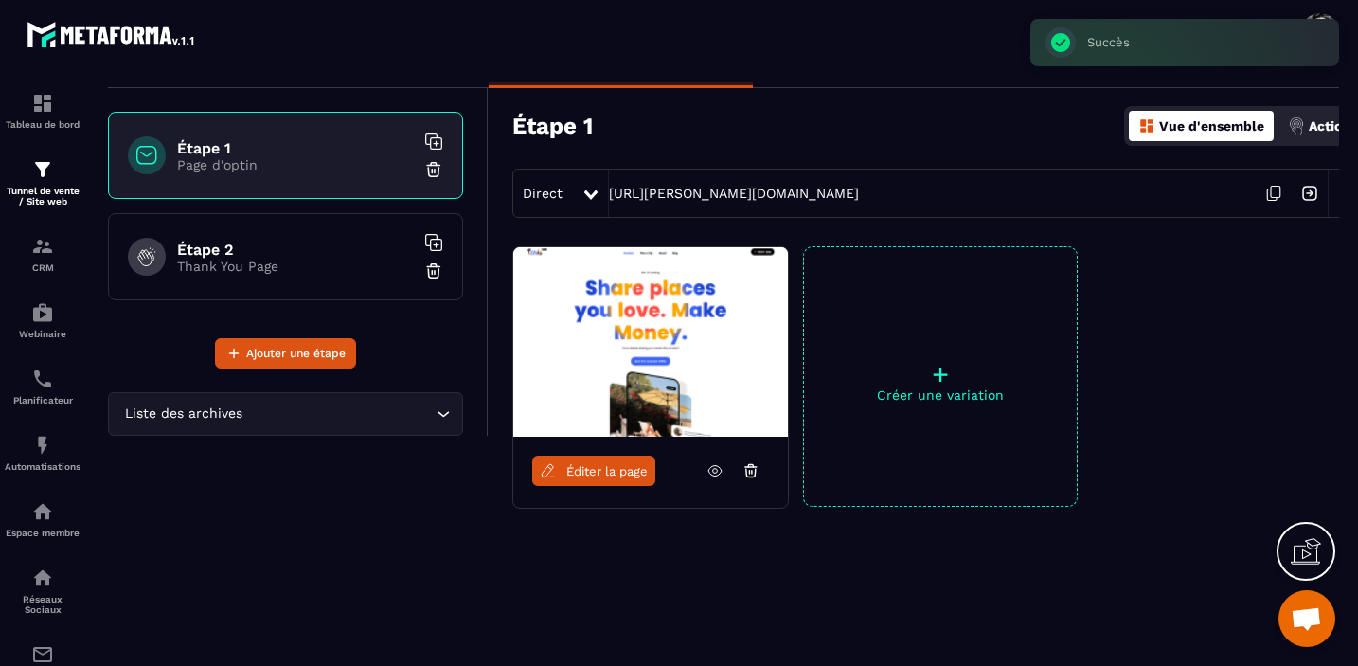
scroll to position [92, 0]
click at [621, 467] on span "Éditer la page" at bounding box center [606, 471] width 81 height 14
